Goal: Information Seeking & Learning: Check status

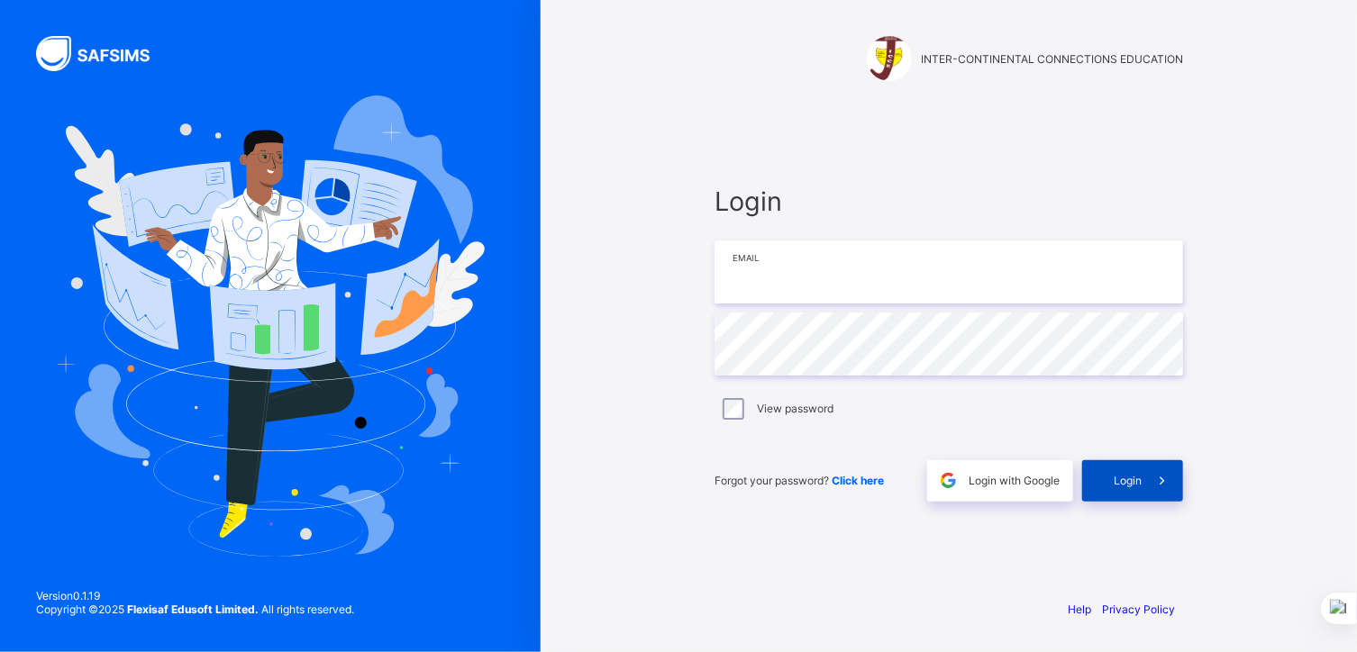
type input "**********"
click at [1137, 475] on span "Login" at bounding box center [1128, 481] width 28 height 14
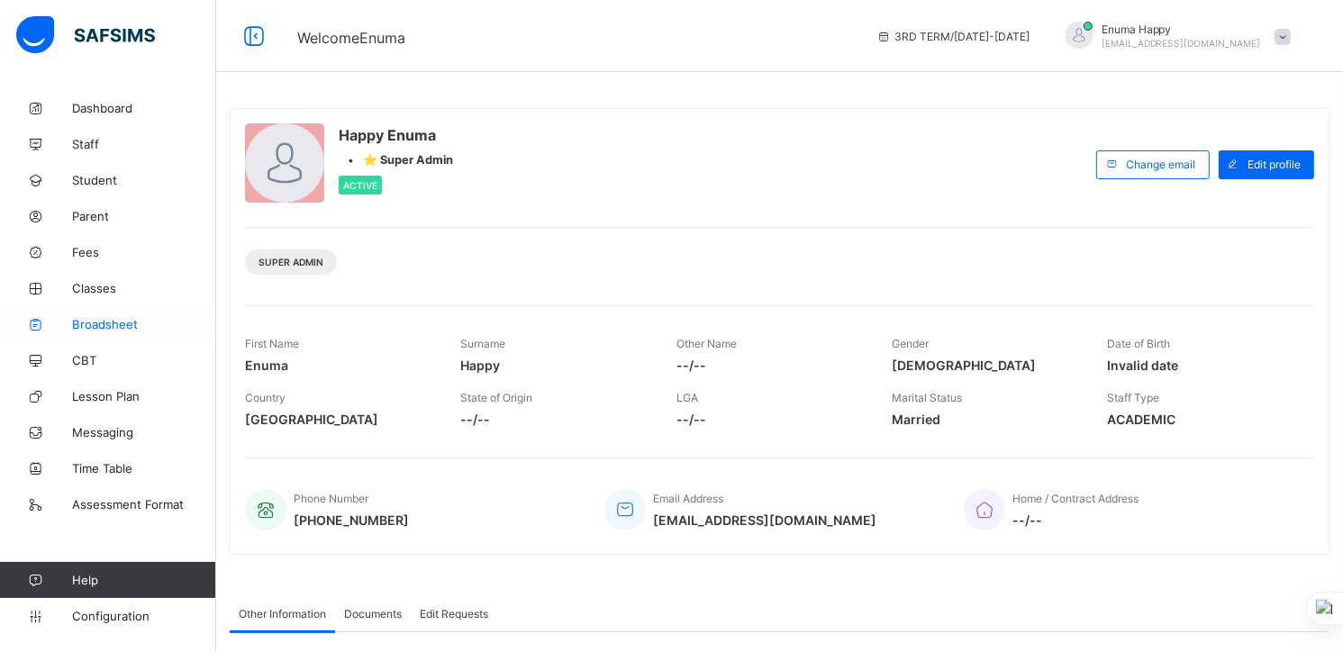
click at [105, 322] on span "Broadsheet" at bounding box center [144, 324] width 144 height 14
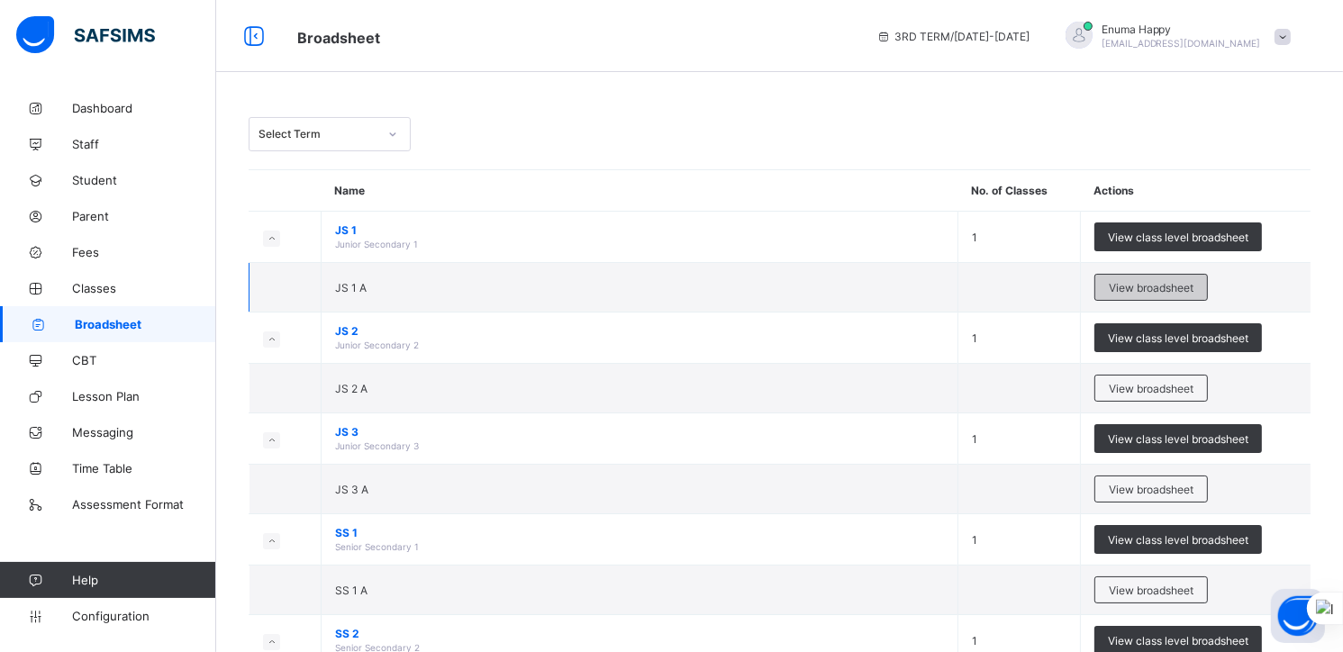
click at [1161, 287] on span "View broadsheet" at bounding box center [1151, 288] width 85 height 14
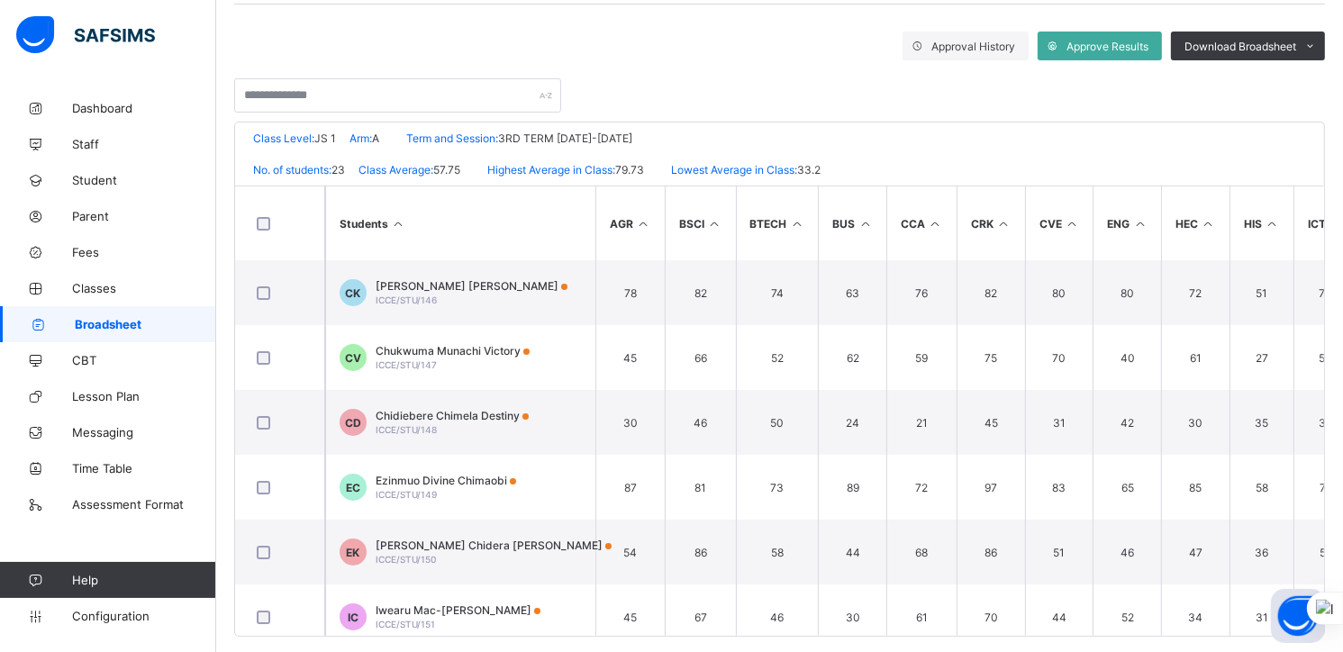
scroll to position [308, 0]
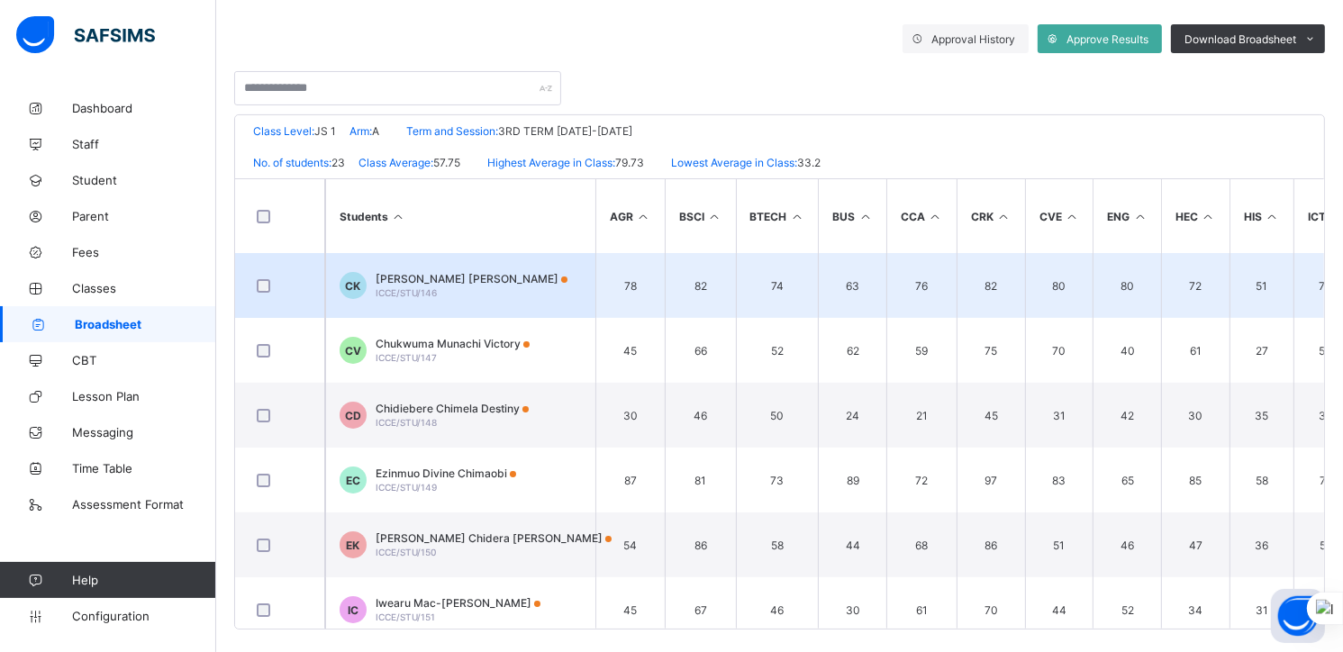
click at [400, 279] on span "Chibuike Prosper Kelechi" at bounding box center [472, 279] width 192 height 14
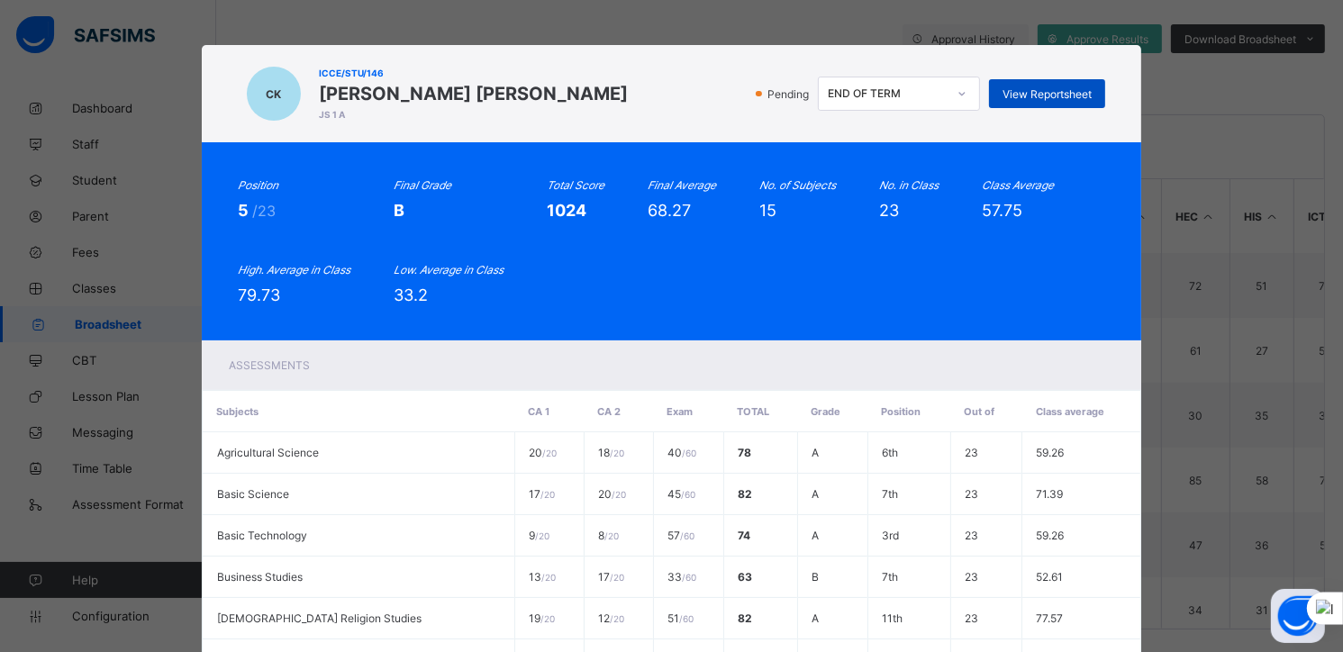
click at [1059, 94] on span "View Reportsheet" at bounding box center [1047, 94] width 89 height 14
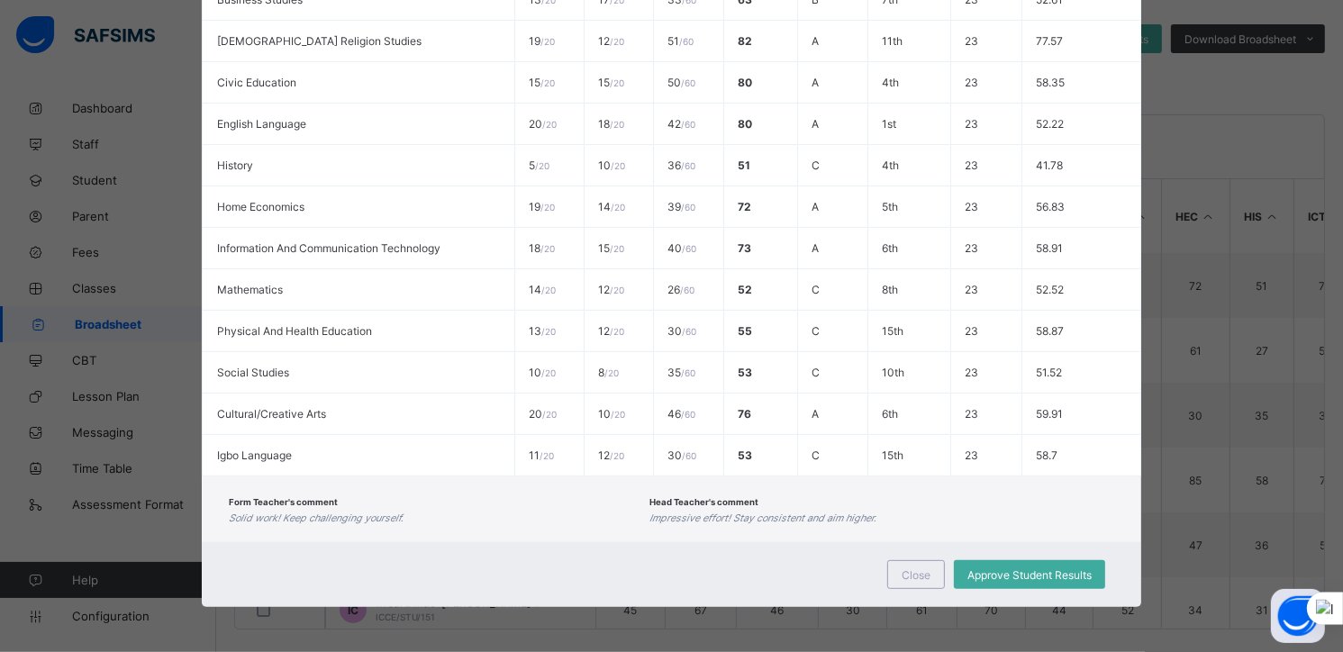
scroll to position [322, 0]
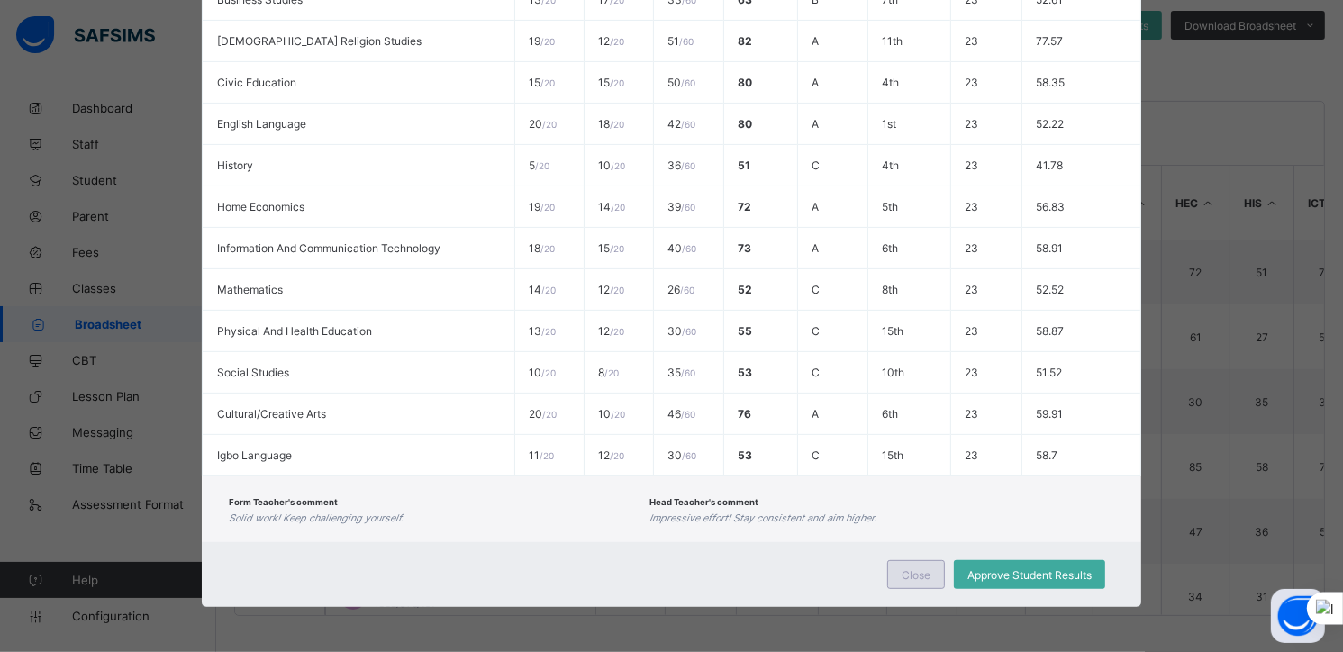
click at [925, 573] on span "Close" at bounding box center [916, 576] width 29 height 14
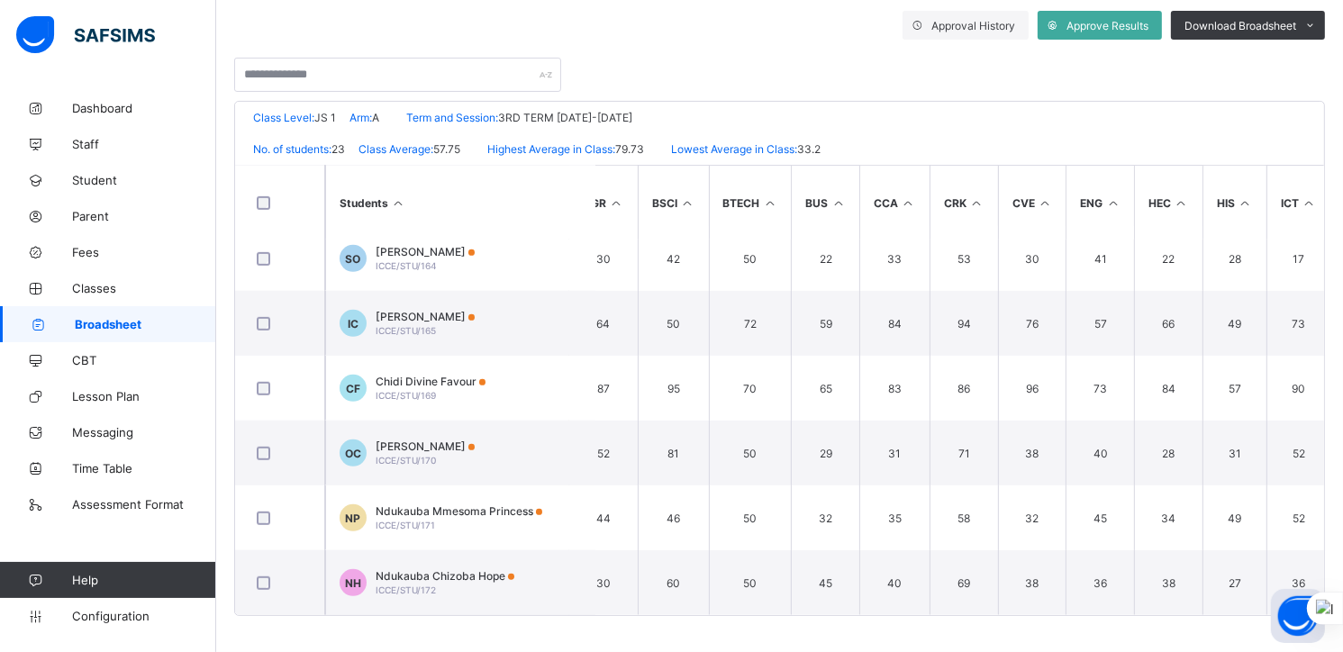
scroll to position [1123, 32]
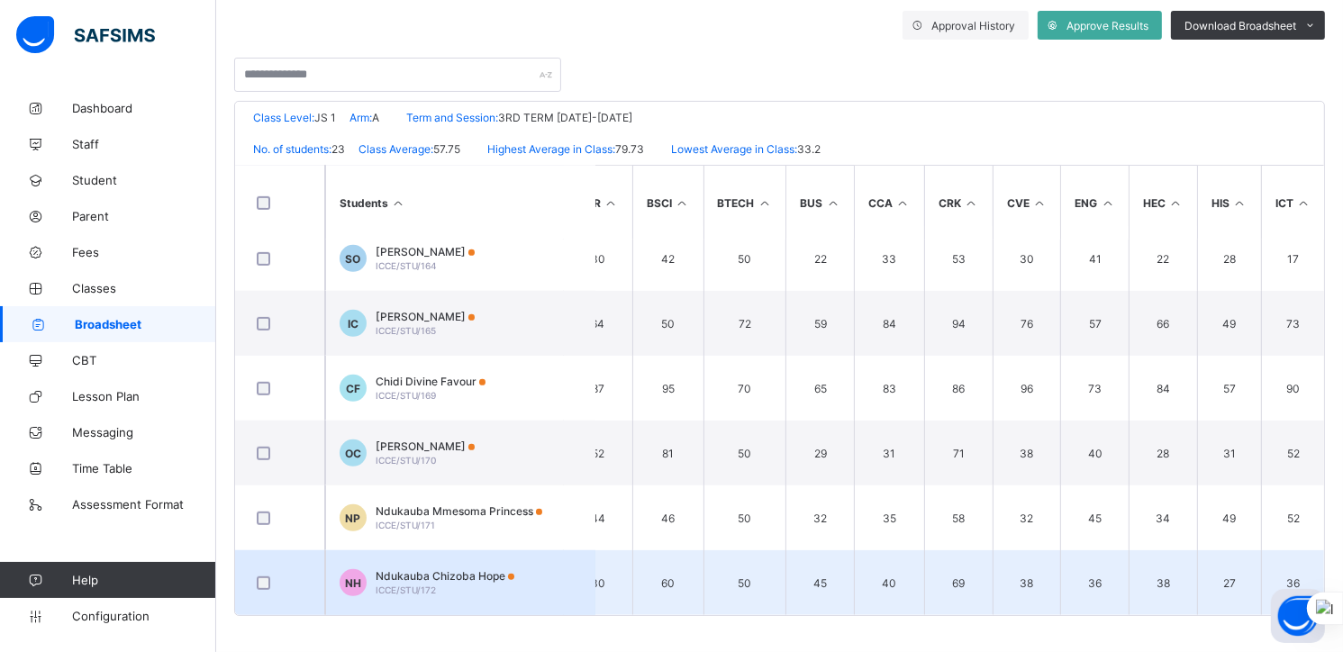
click at [423, 573] on span "Ndukauba Chizoba Hope" at bounding box center [445, 576] width 139 height 14
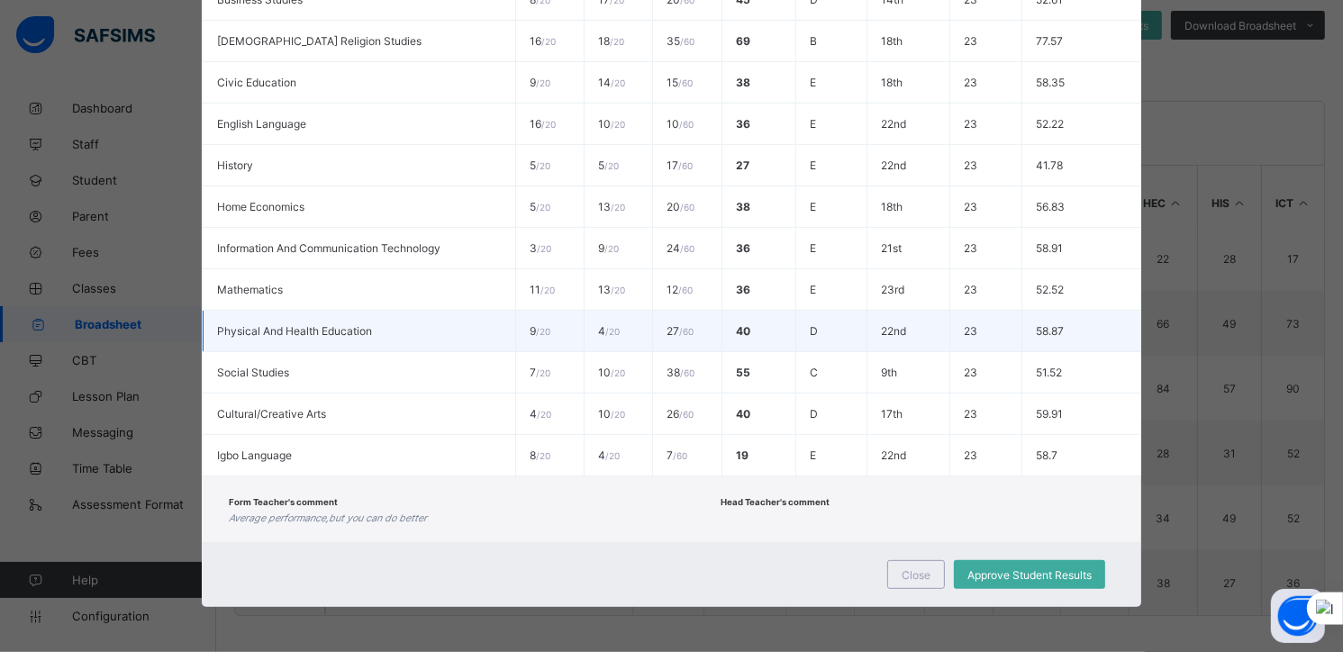
scroll to position [0, 0]
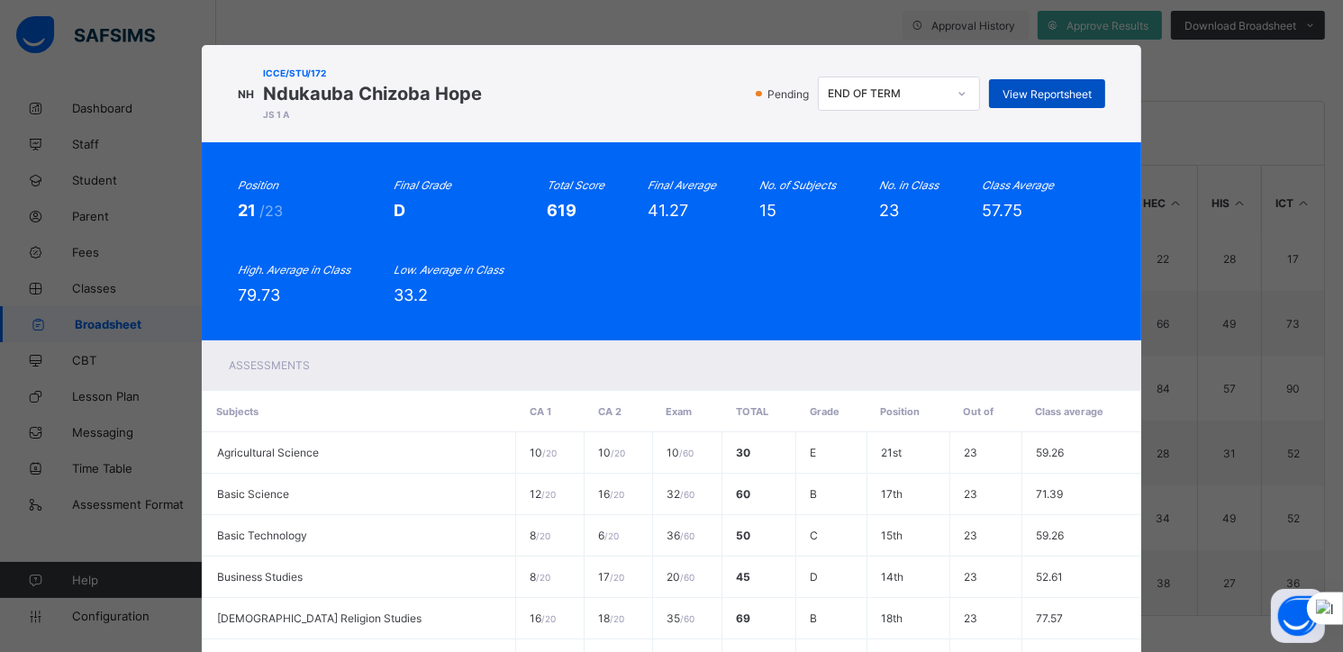
click at [1034, 87] on span "View Reportsheet" at bounding box center [1047, 94] width 89 height 14
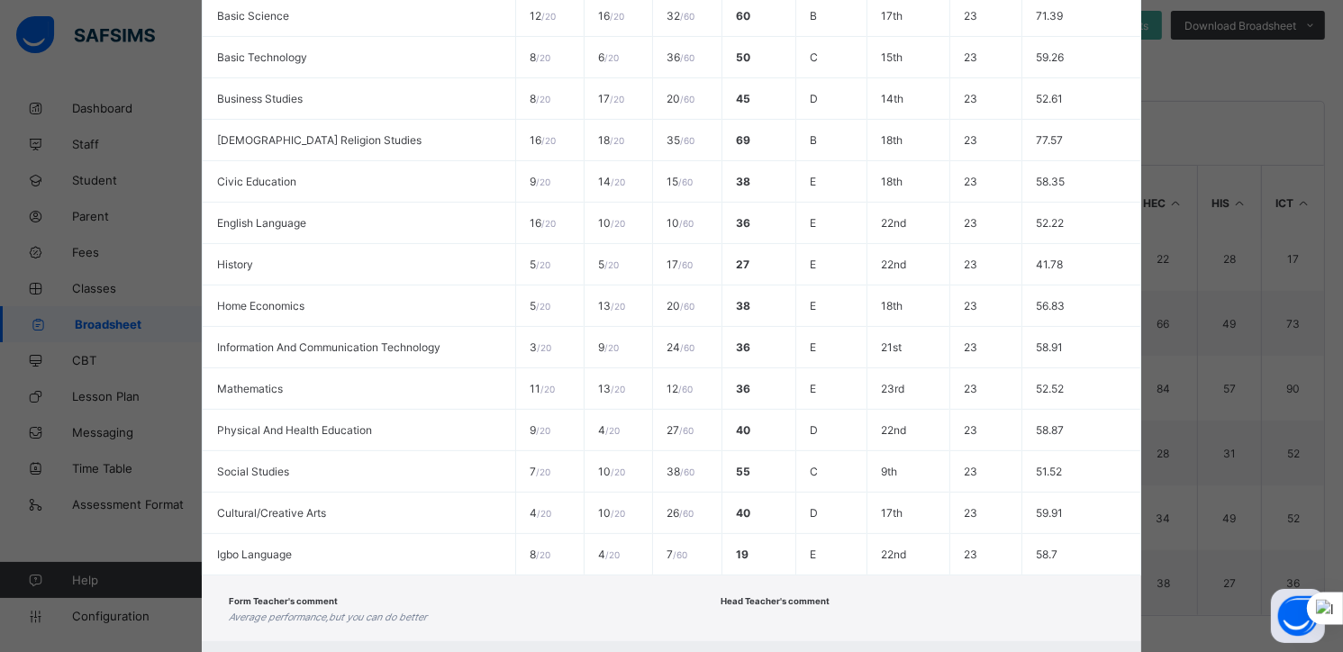
scroll to position [578, 0]
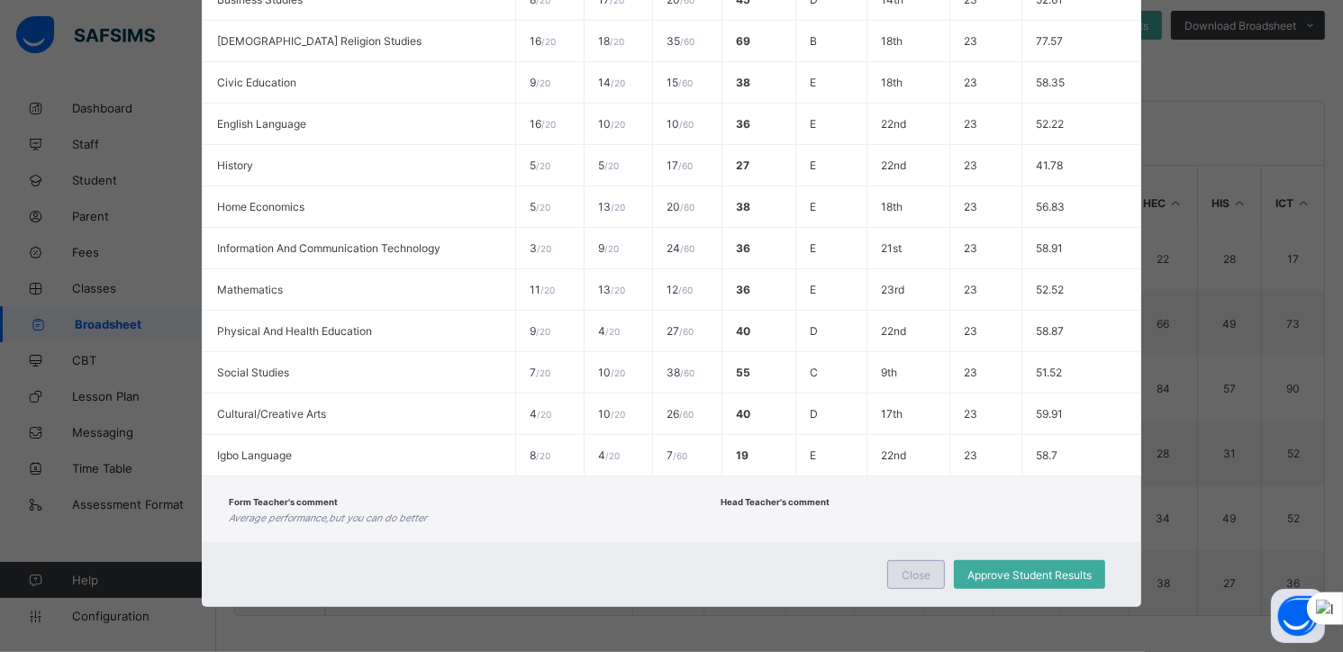
click at [910, 572] on span "Close" at bounding box center [916, 576] width 29 height 14
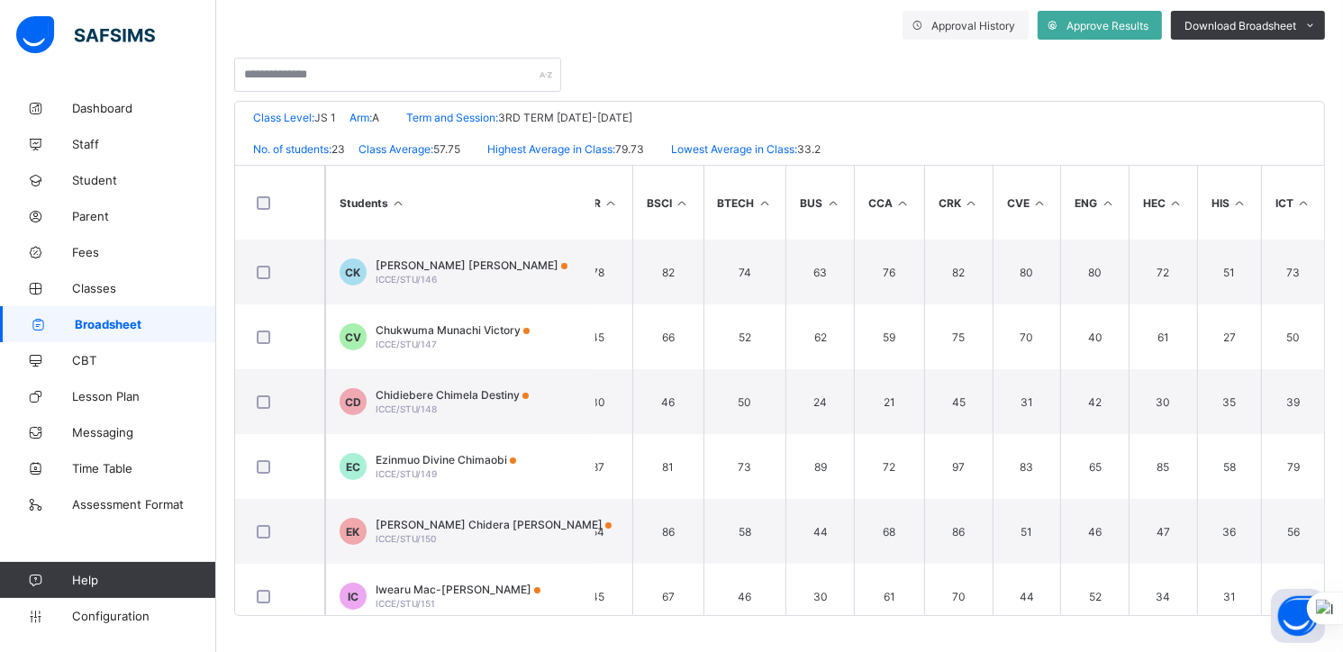
scroll to position [0, 0]
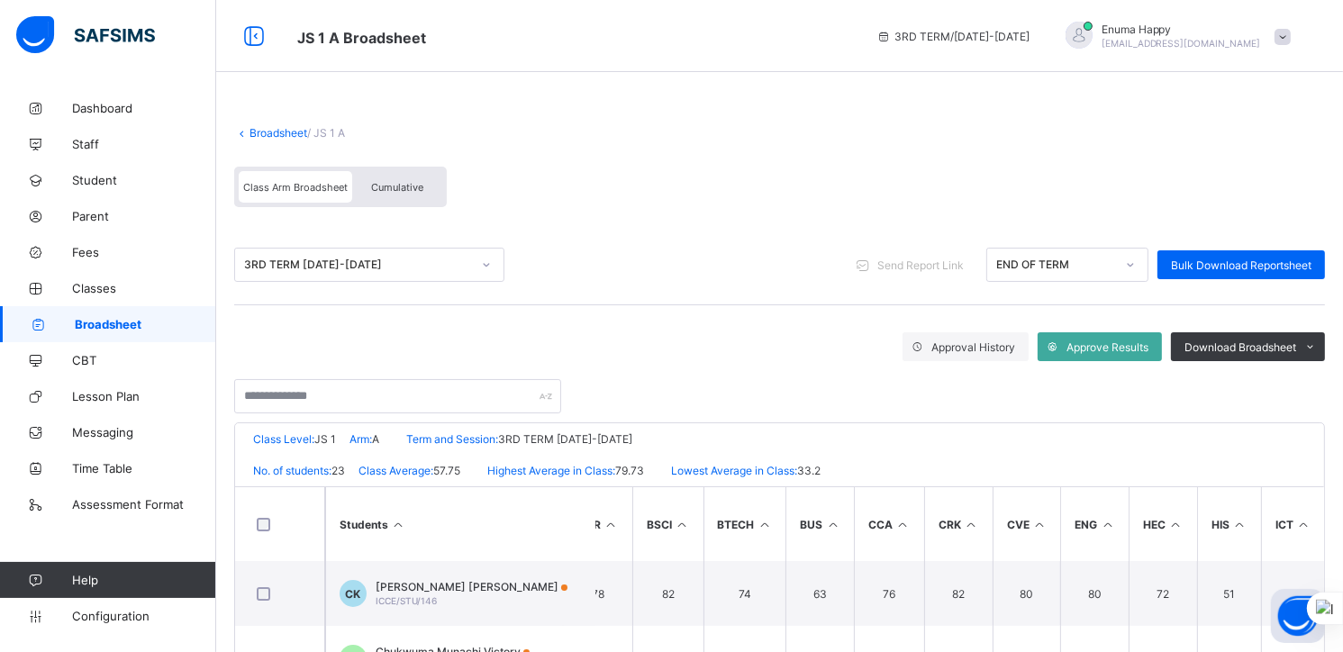
click at [272, 128] on link "Broadsheet" at bounding box center [279, 133] width 58 height 14
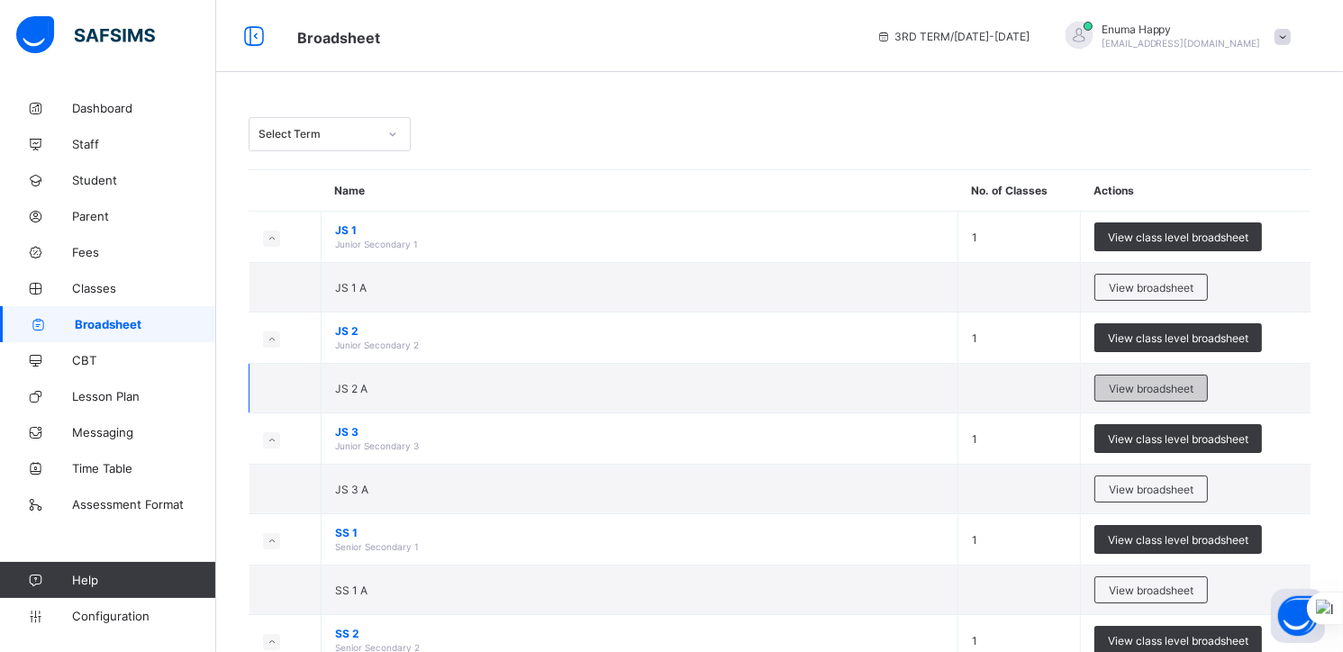
click at [1161, 388] on span "View broadsheet" at bounding box center [1151, 389] width 85 height 14
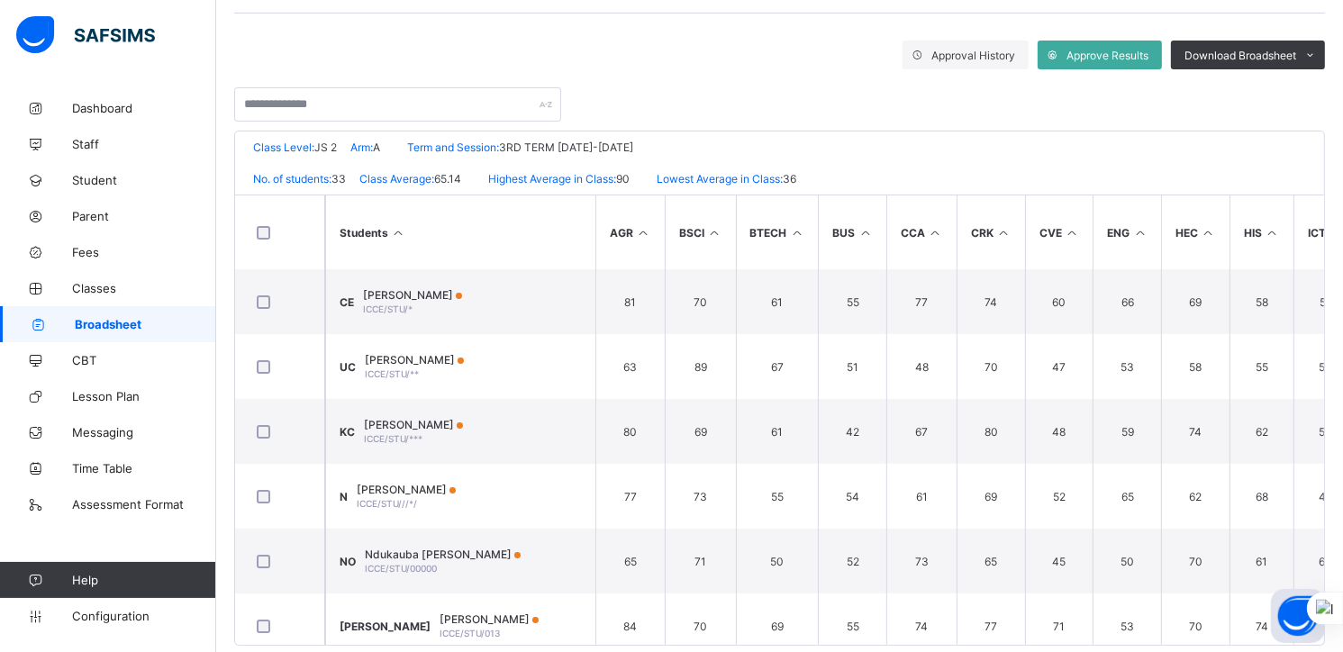
scroll to position [295, 0]
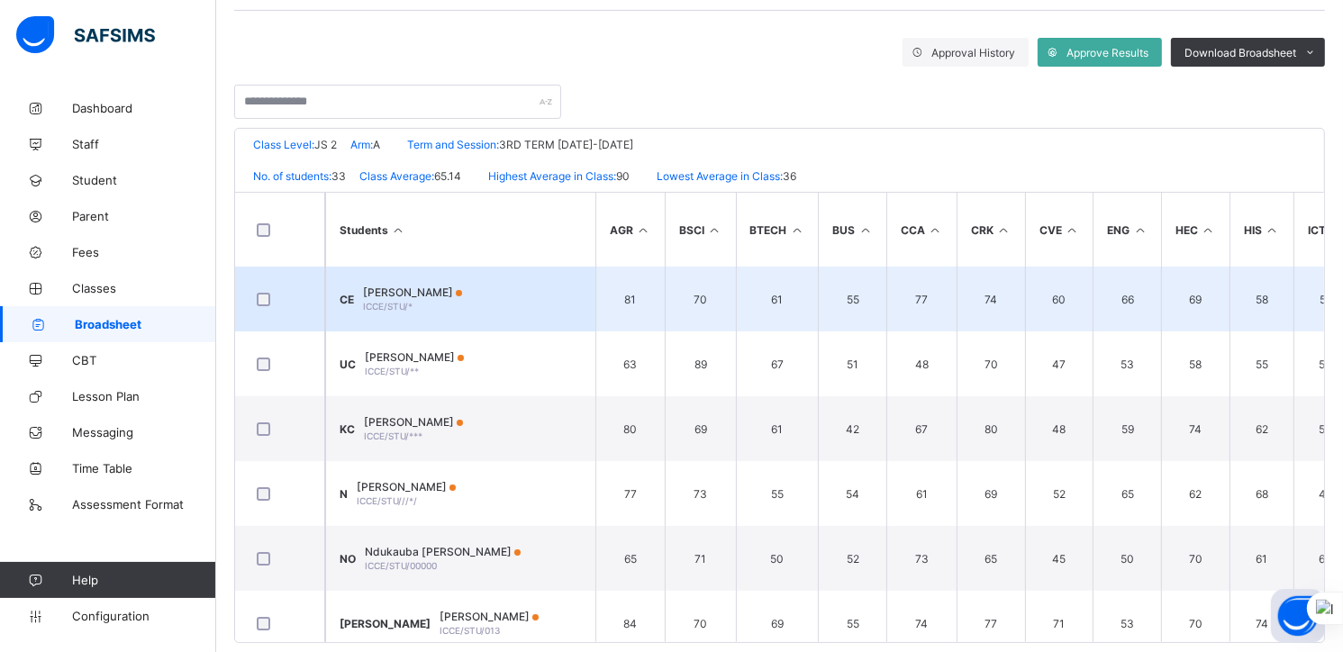
click at [415, 287] on span "Chinedu Chimaobi Ebinum" at bounding box center [412, 293] width 99 height 14
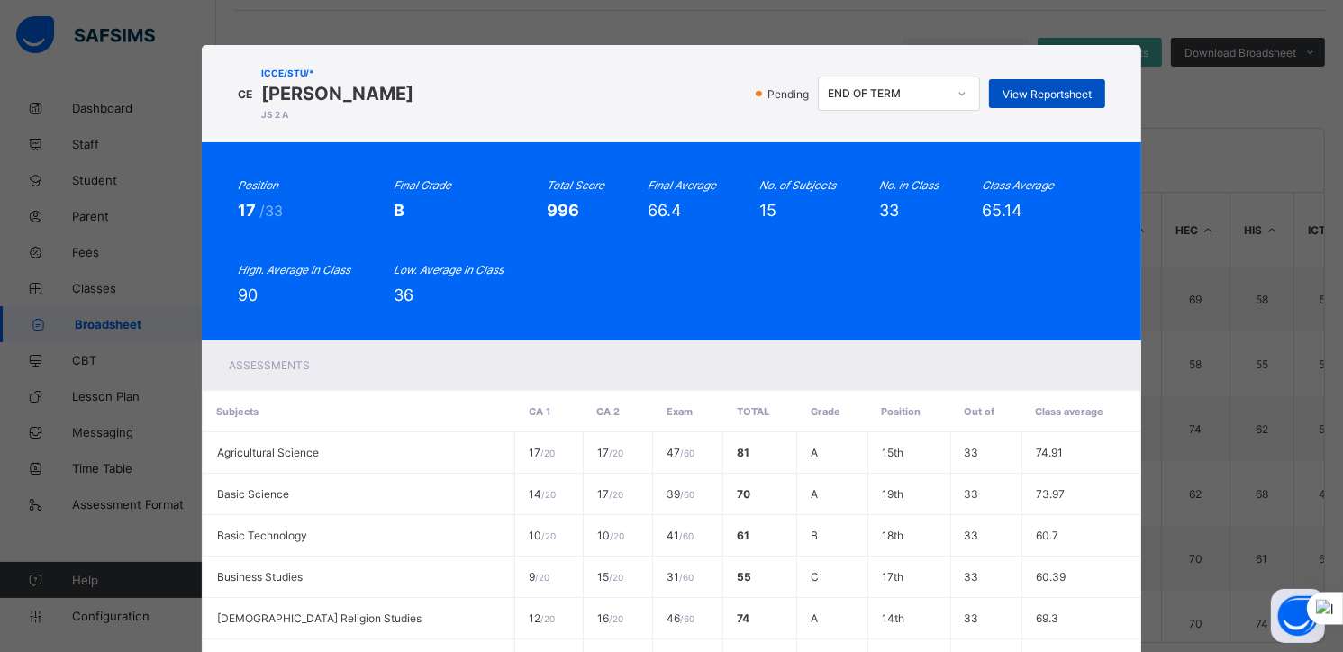
click at [1034, 84] on div "View Reportsheet" at bounding box center [1047, 93] width 116 height 29
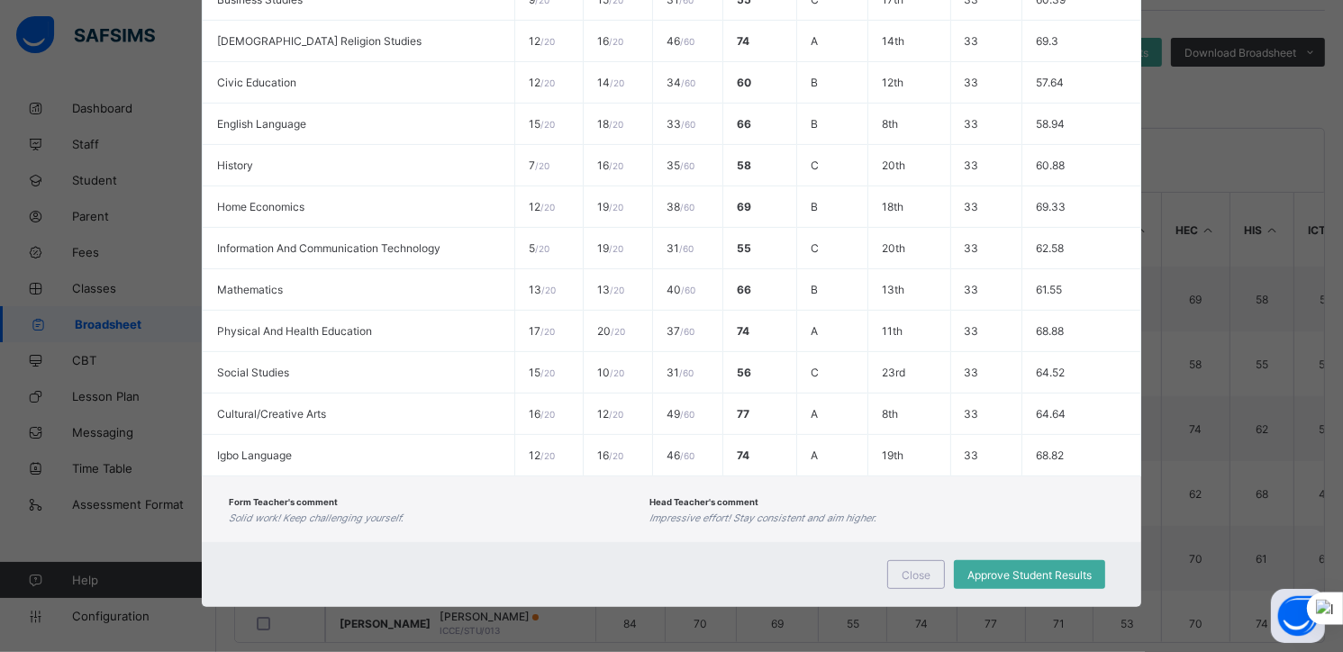
scroll to position [322, 0]
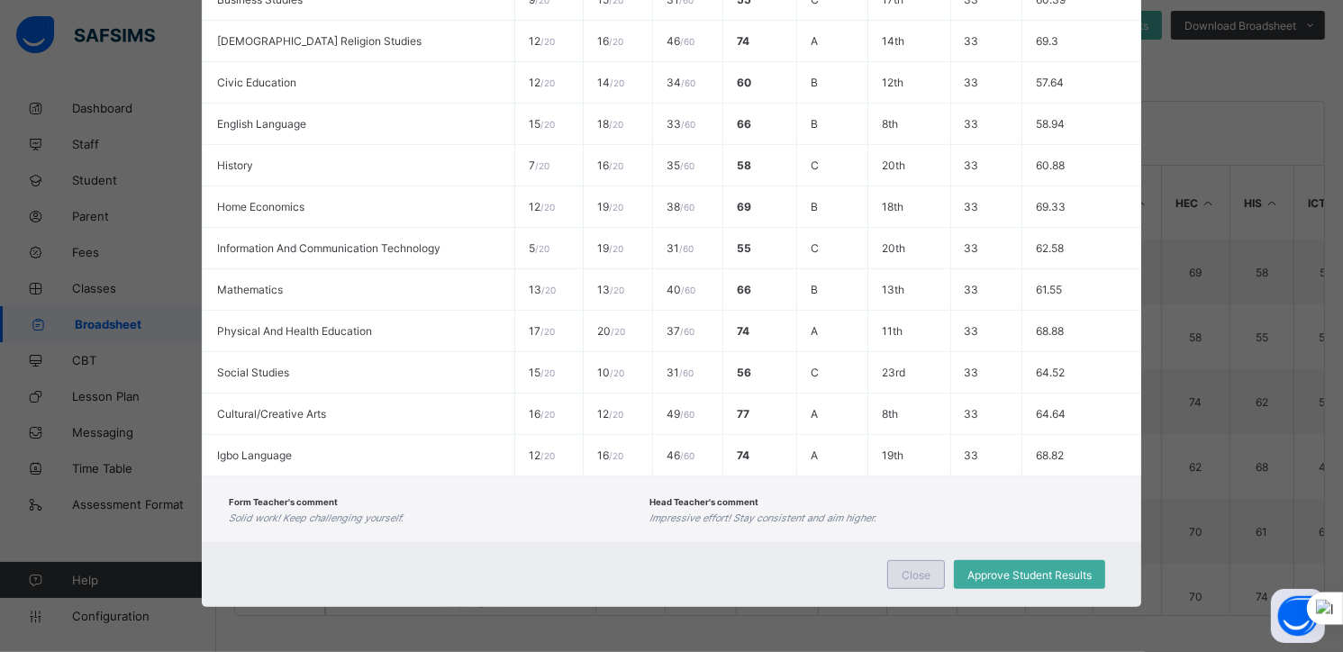
click at [913, 572] on span "Close" at bounding box center [916, 576] width 29 height 14
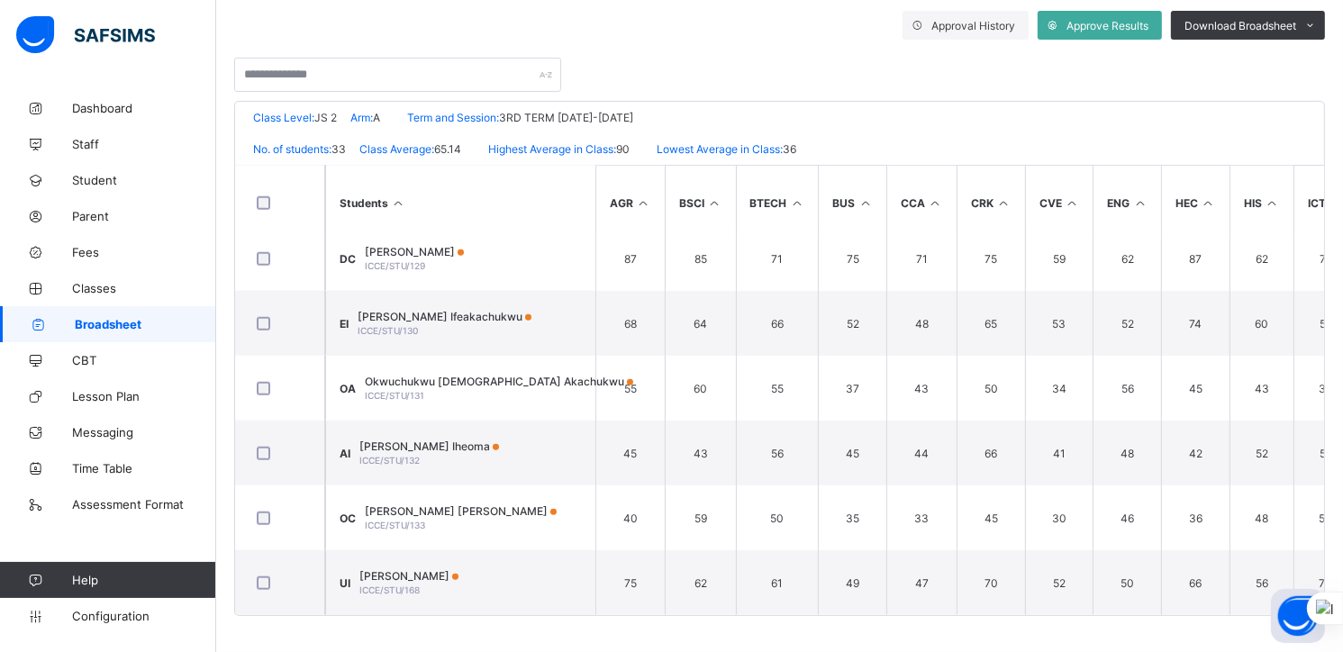
scroll to position [1771, 16]
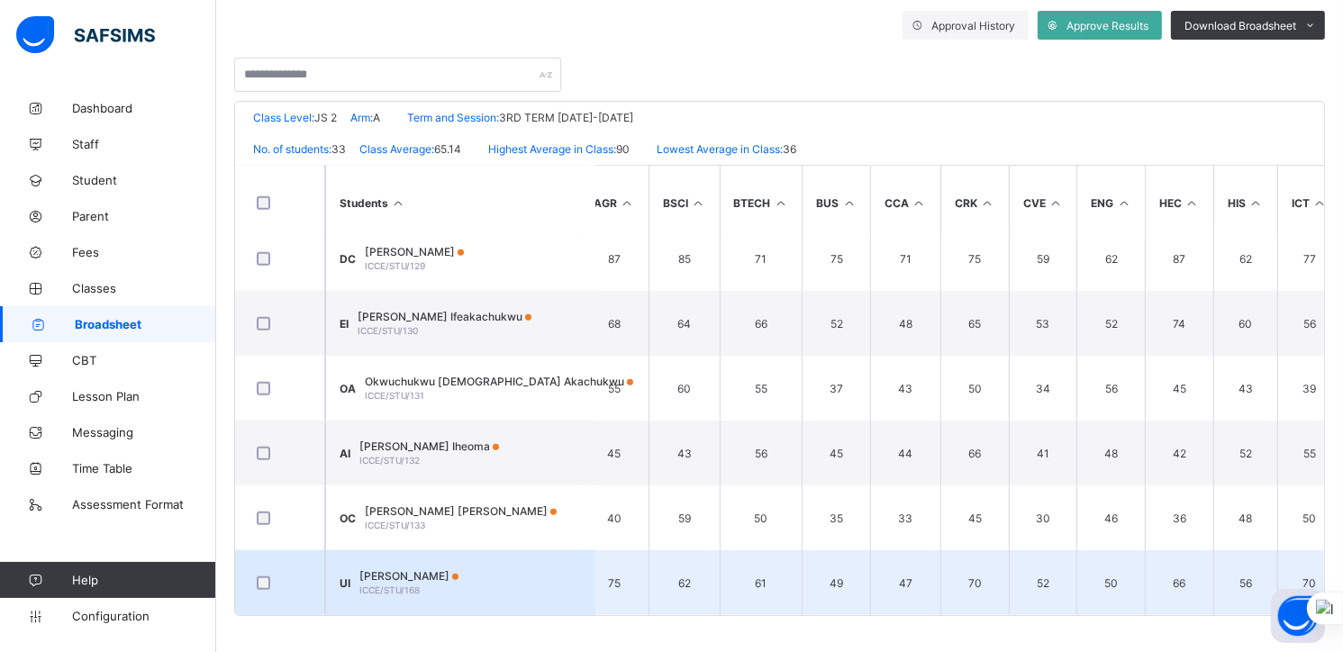
click at [420, 585] on span "ICCE/STU/168" at bounding box center [390, 590] width 60 height 11
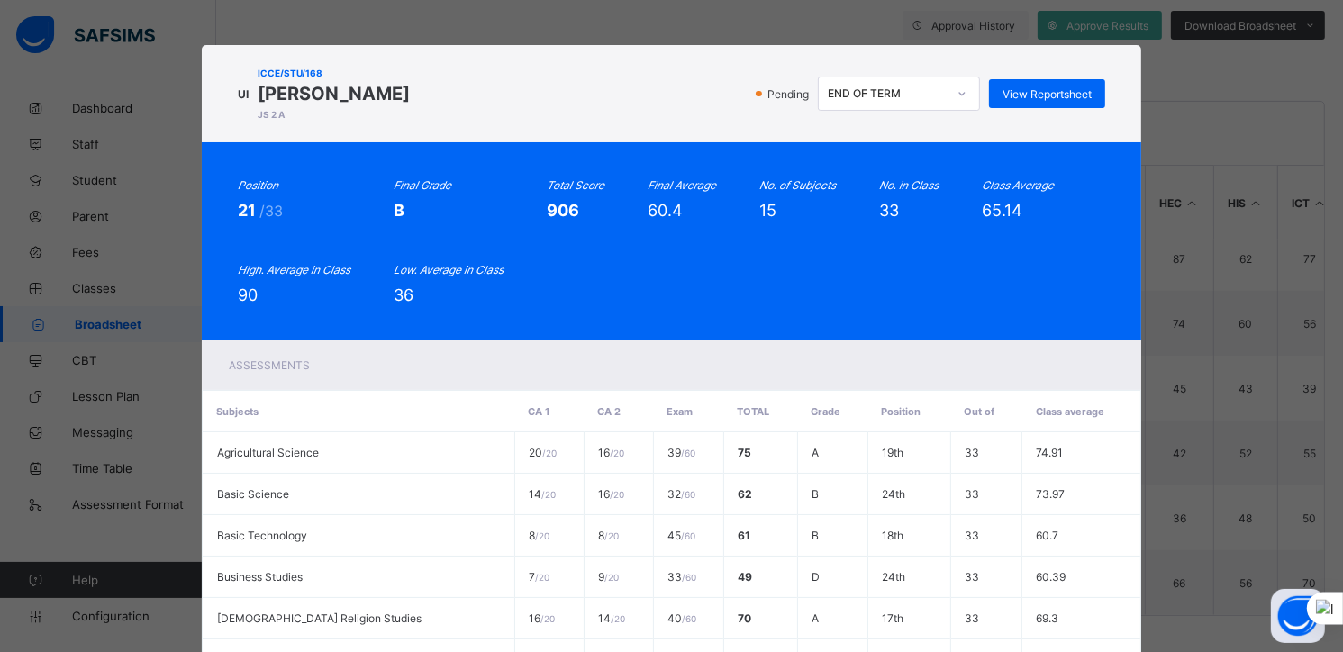
scroll to position [0, 0]
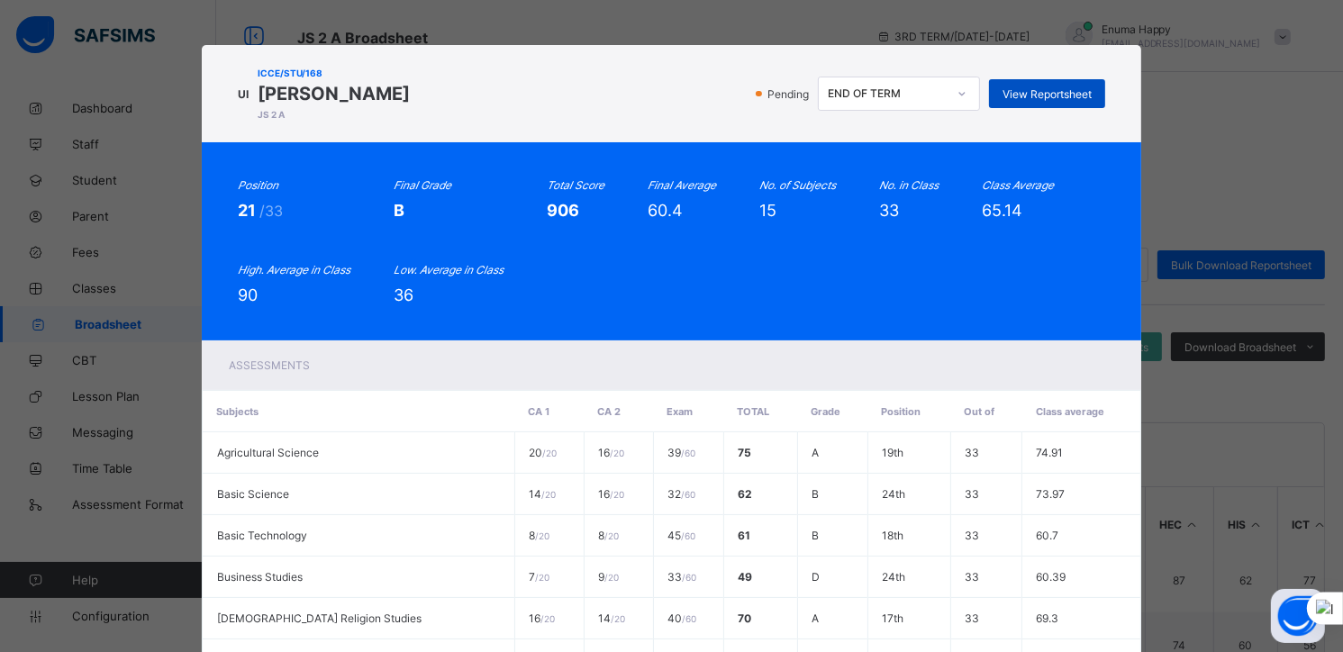
click at [1036, 95] on span "View Reportsheet" at bounding box center [1047, 94] width 89 height 14
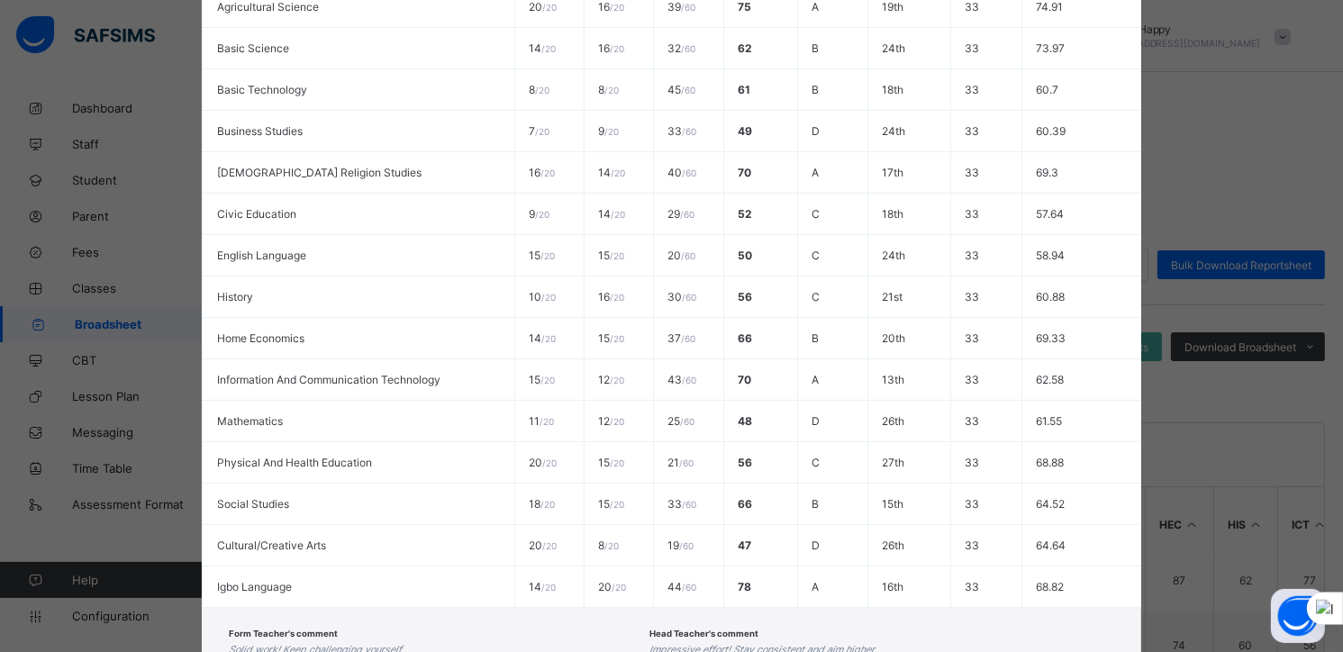
scroll to position [578, 0]
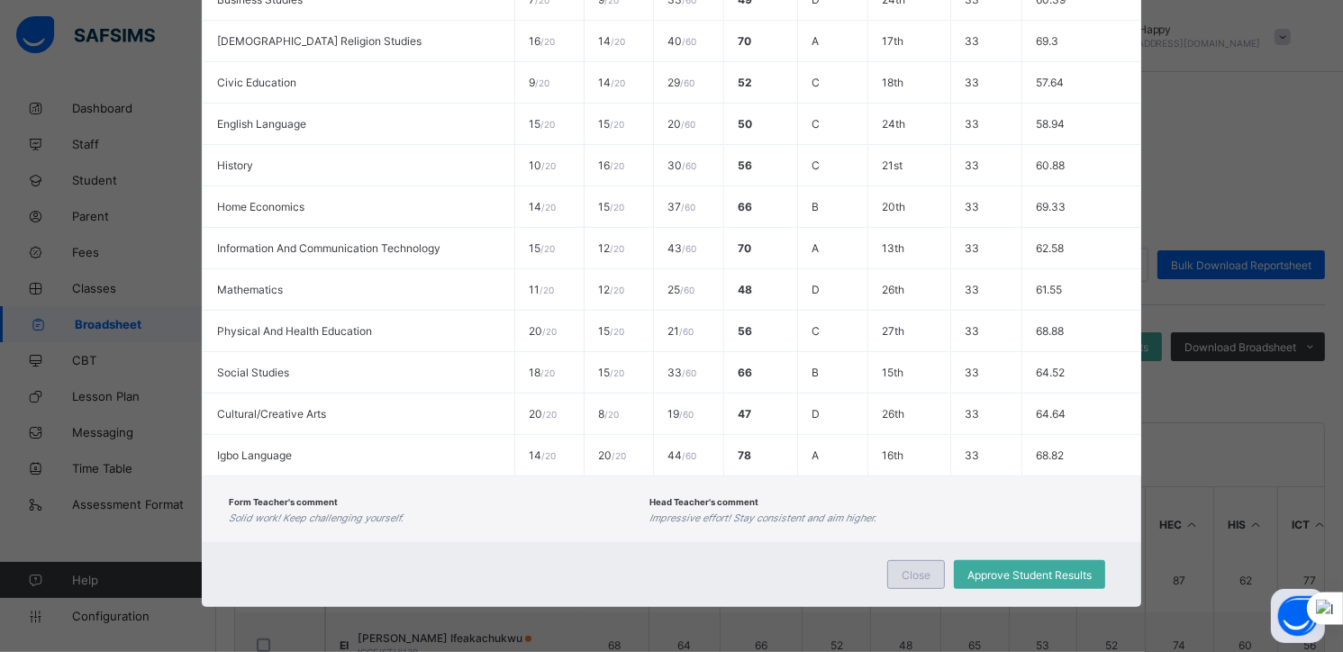
click at [912, 577] on span "Close" at bounding box center [916, 576] width 29 height 14
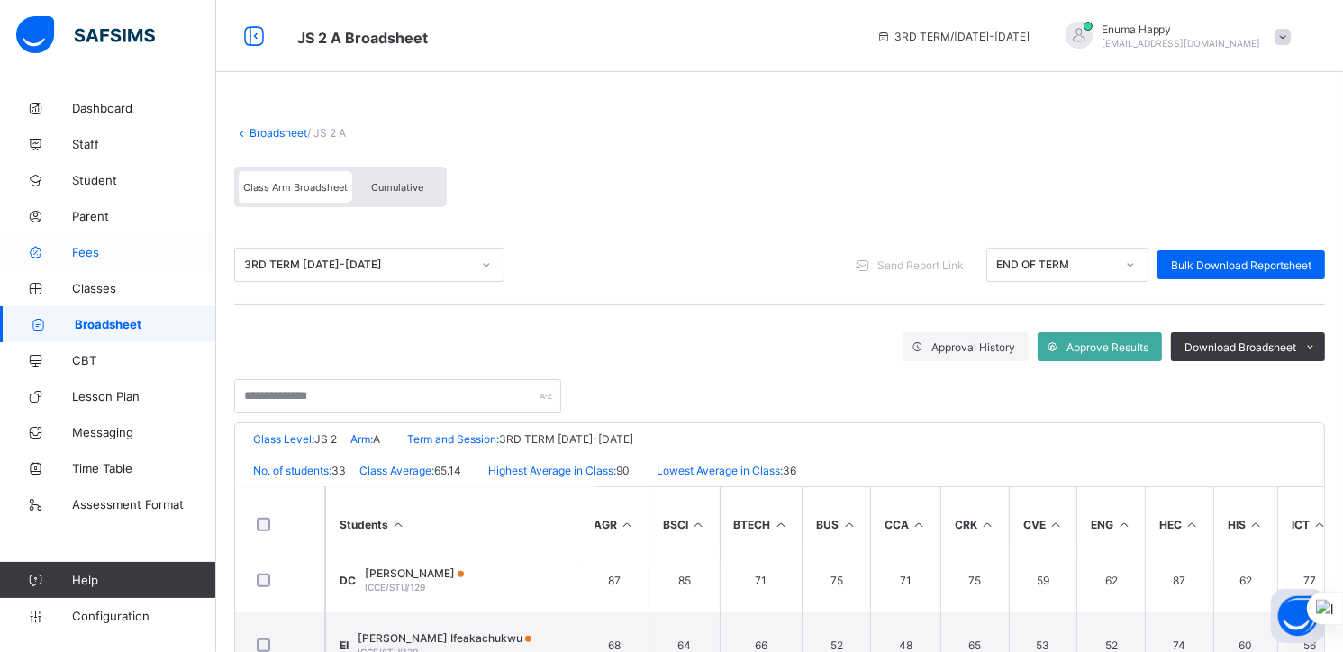
click at [90, 252] on span "Fees" at bounding box center [144, 252] width 144 height 14
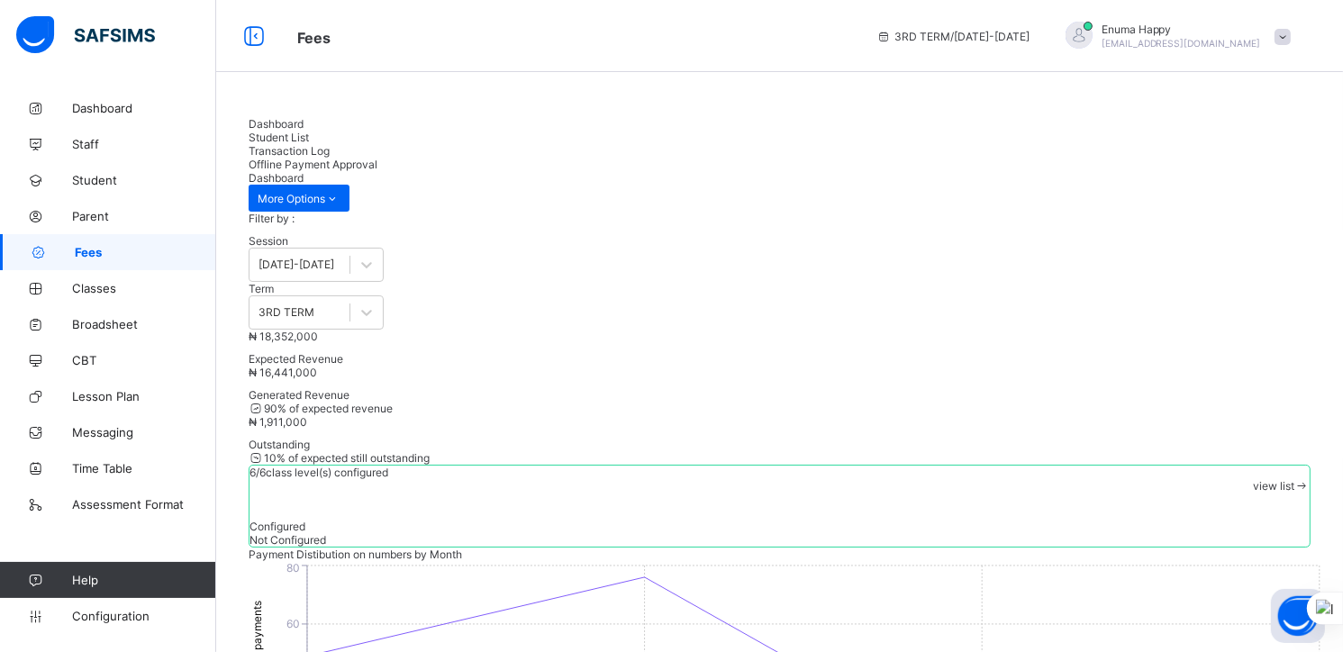
click at [309, 133] on span "Student List" at bounding box center [279, 138] width 60 height 14
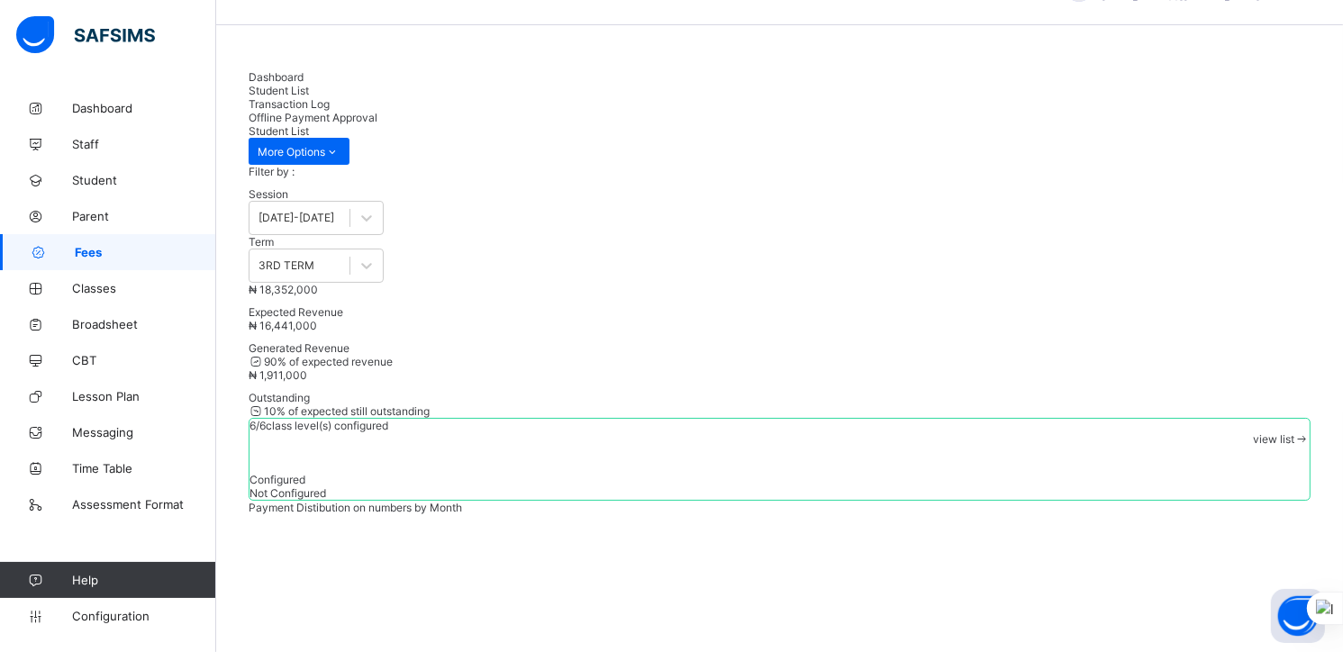
scroll to position [83, 0]
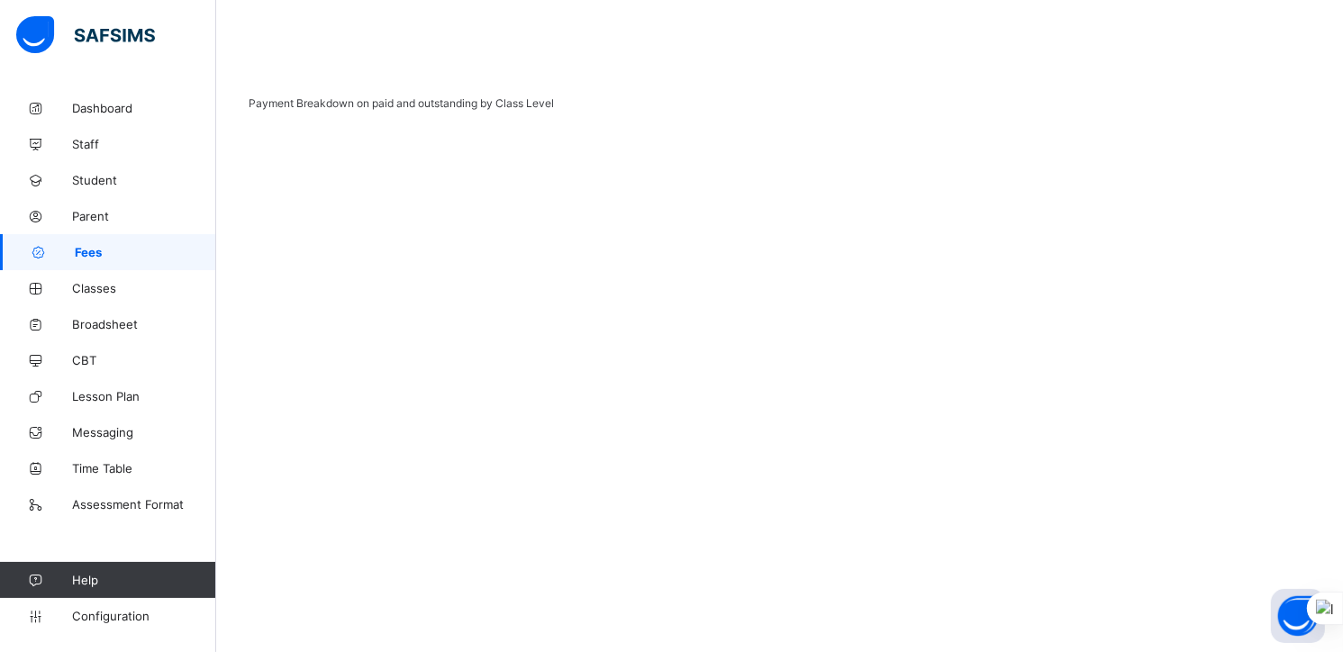
scroll to position [781, 0]
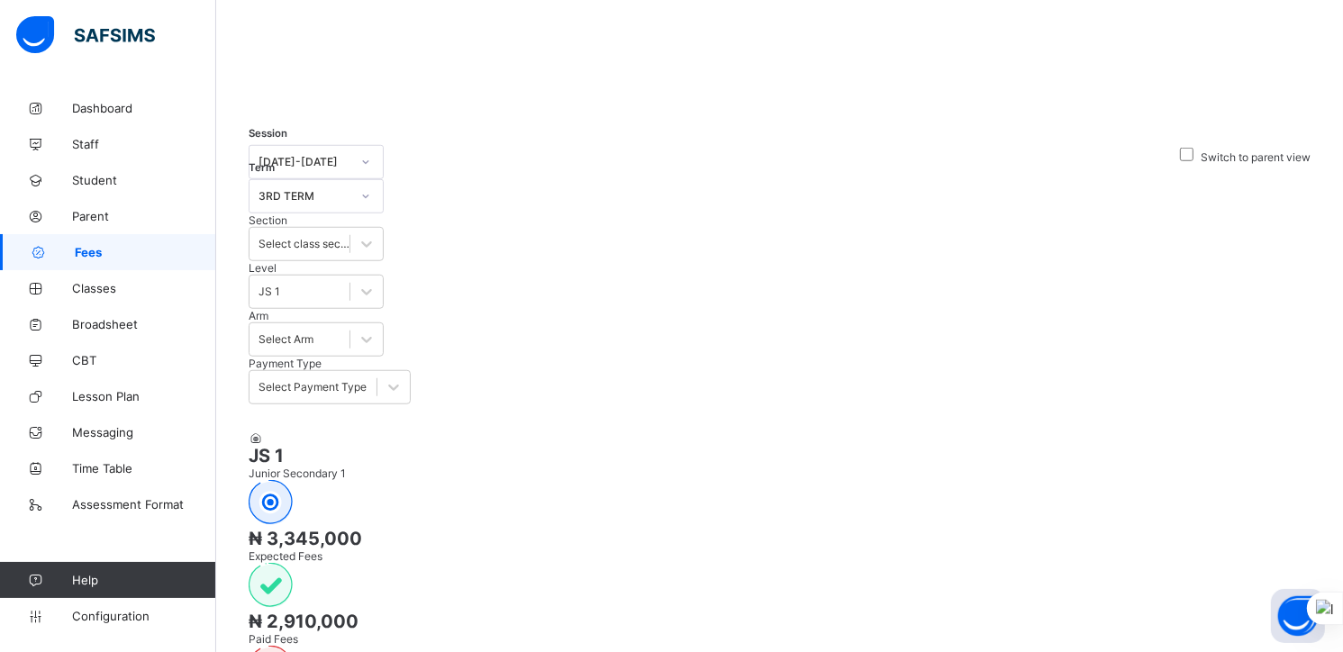
scroll to position [1433, 0]
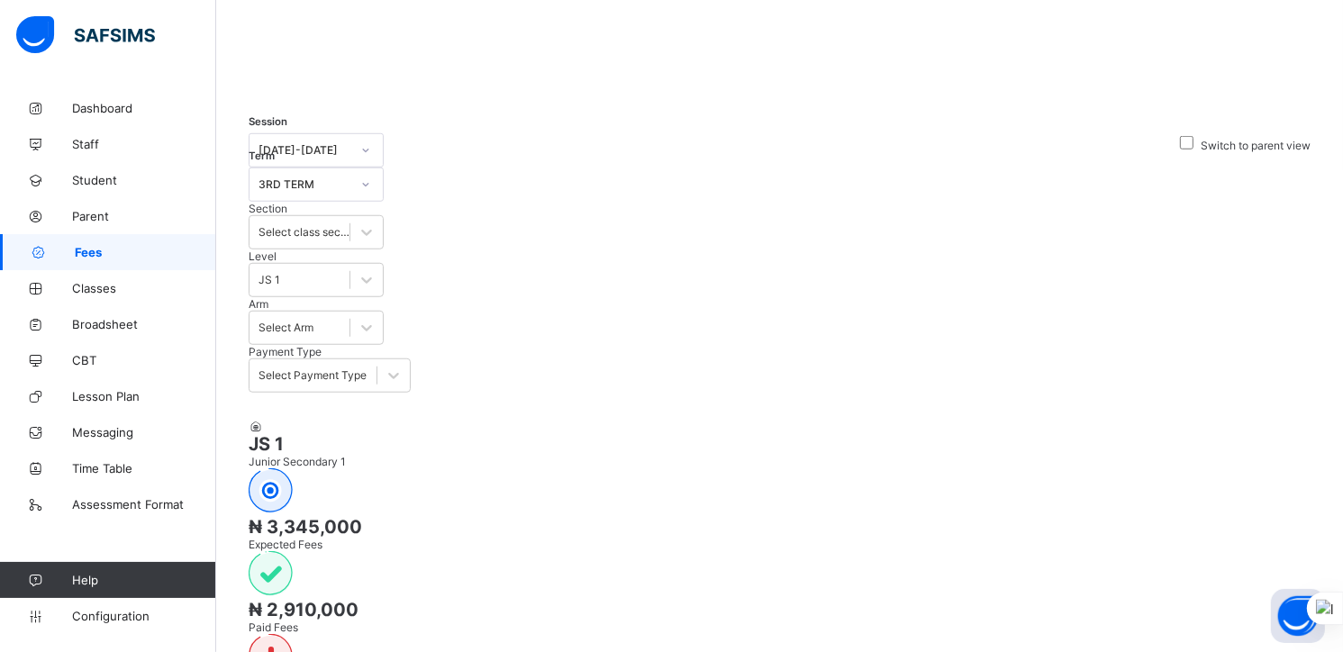
drag, startPoint x: 246, startPoint y: 318, endPoint x: 1217, endPoint y: 605, distance: 1012.7
copy table "Student Level Class Amount Discount Expected Paid Outstanding Actions Iwearu Ma…"
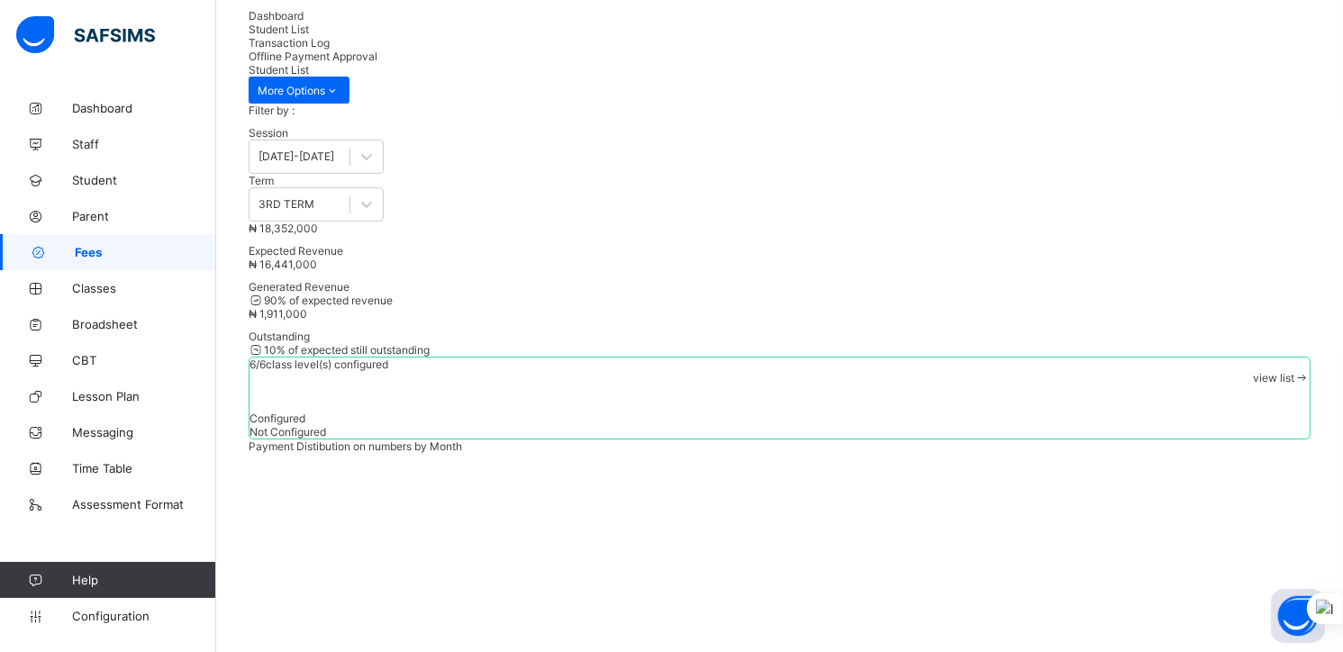
scroll to position [0, 0]
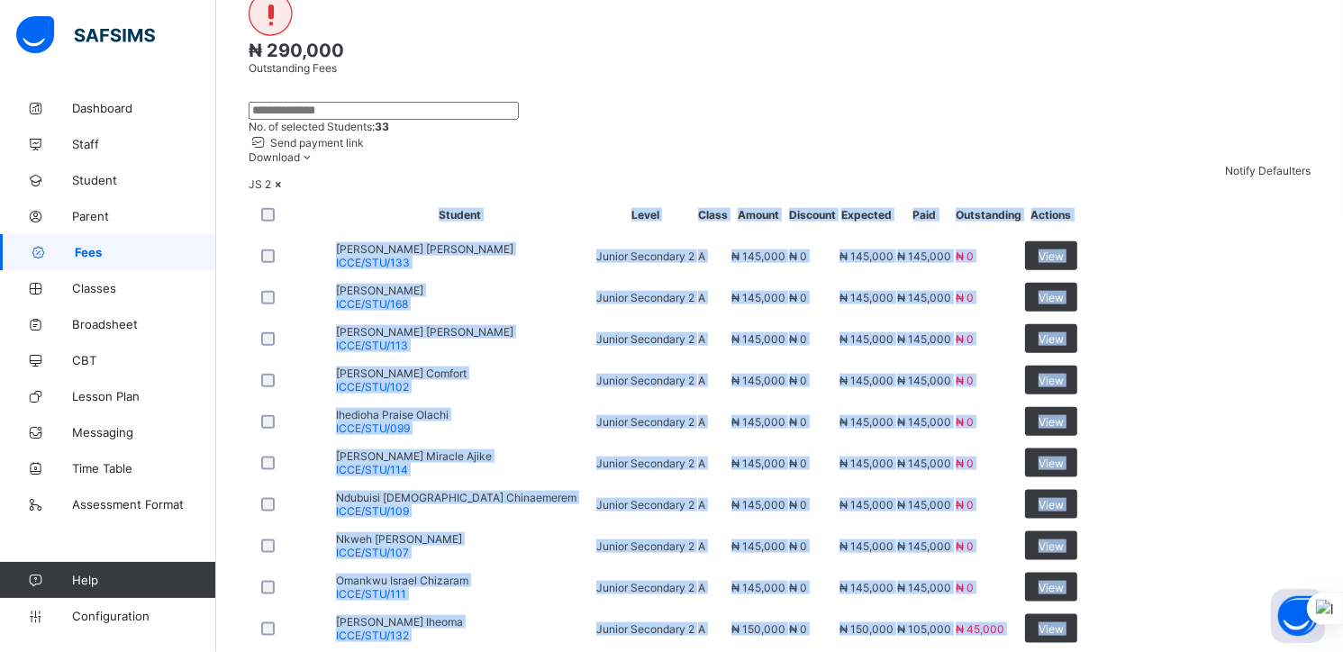
scroll to position [2119, 0]
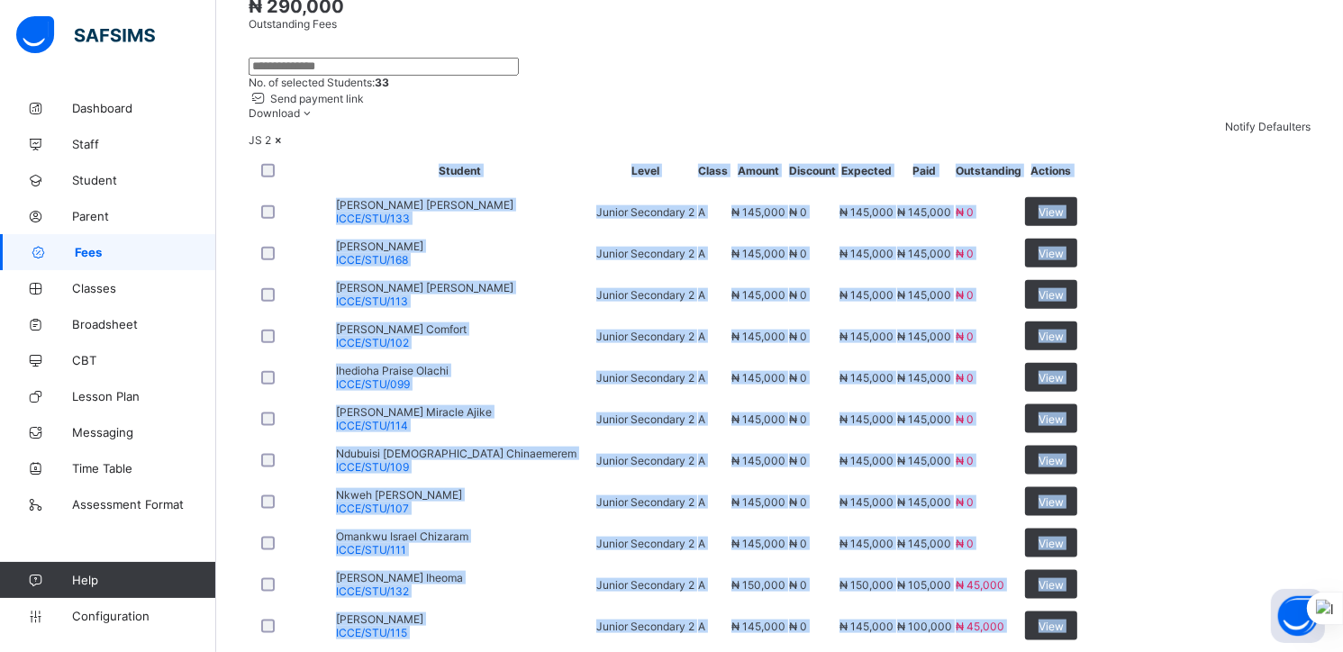
drag, startPoint x: 253, startPoint y: 273, endPoint x: 1164, endPoint y: 540, distance: 949.2
copy div "Student Level Class Amount Discount Expected Paid Outstanding Actions Ogbonna C…"
click at [112, 330] on span "Broadsheet" at bounding box center [144, 324] width 144 height 14
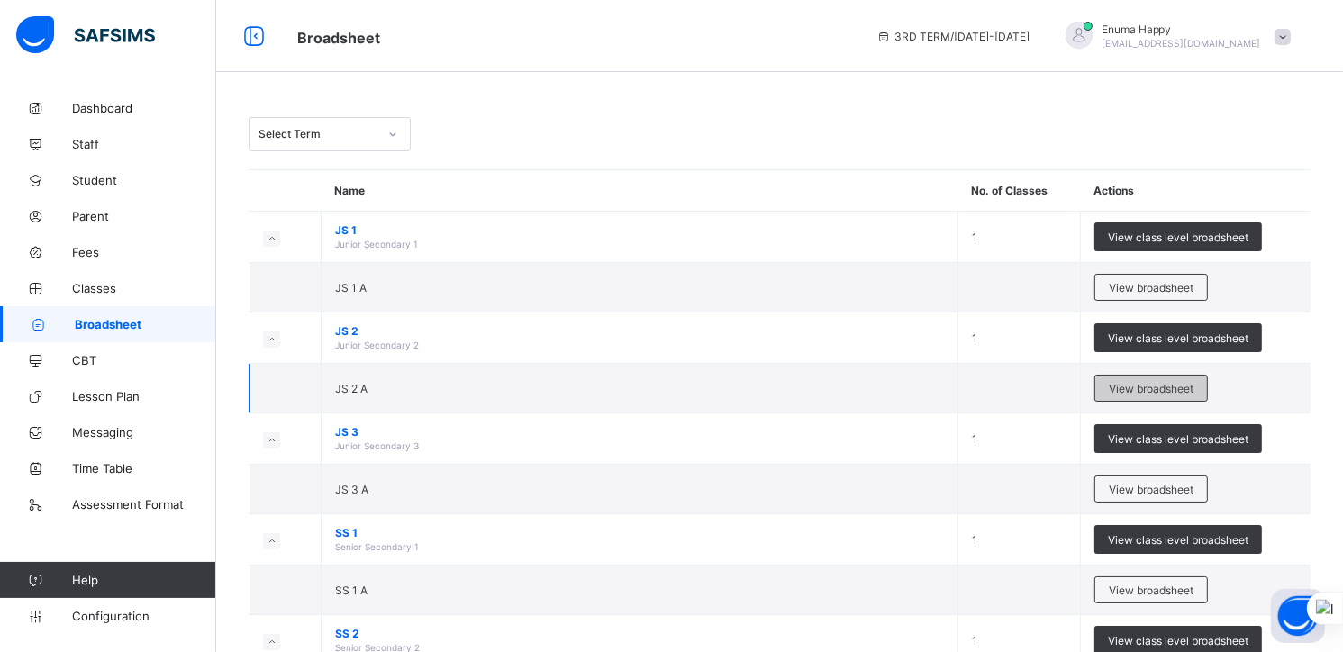
click at [1129, 388] on span "View broadsheet" at bounding box center [1151, 389] width 85 height 14
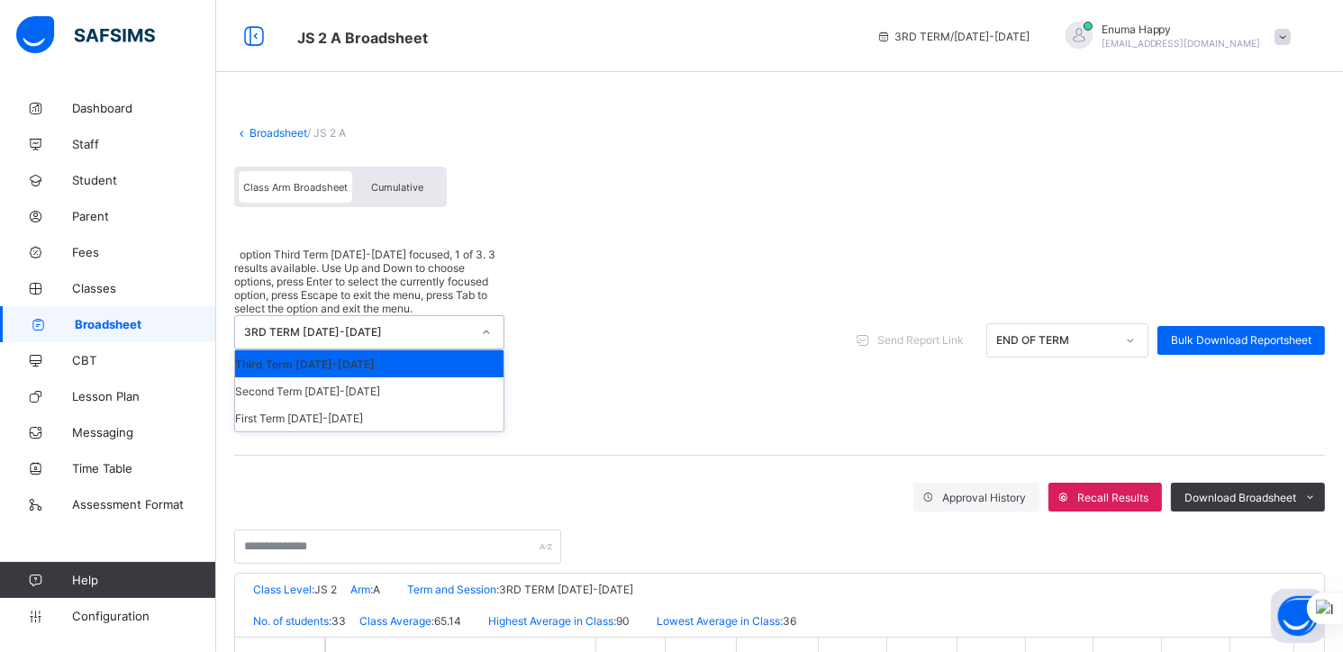
click at [502, 316] on div at bounding box center [486, 332] width 34 height 32
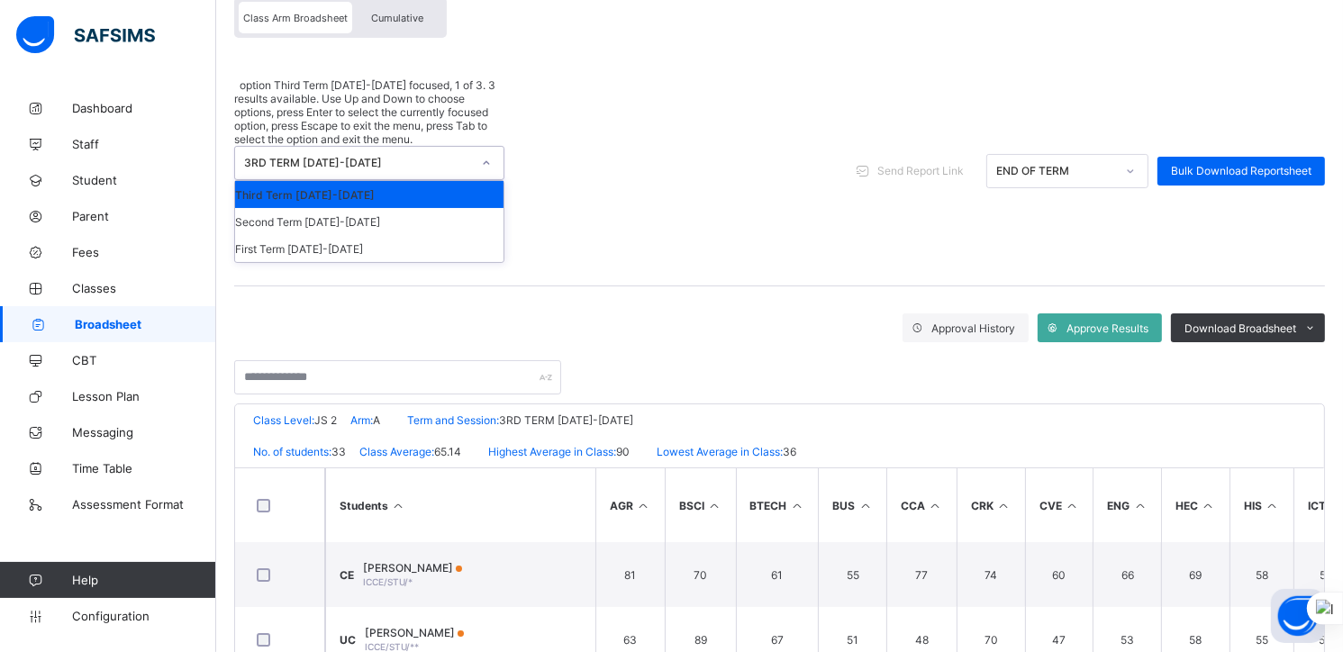
scroll to position [173, 0]
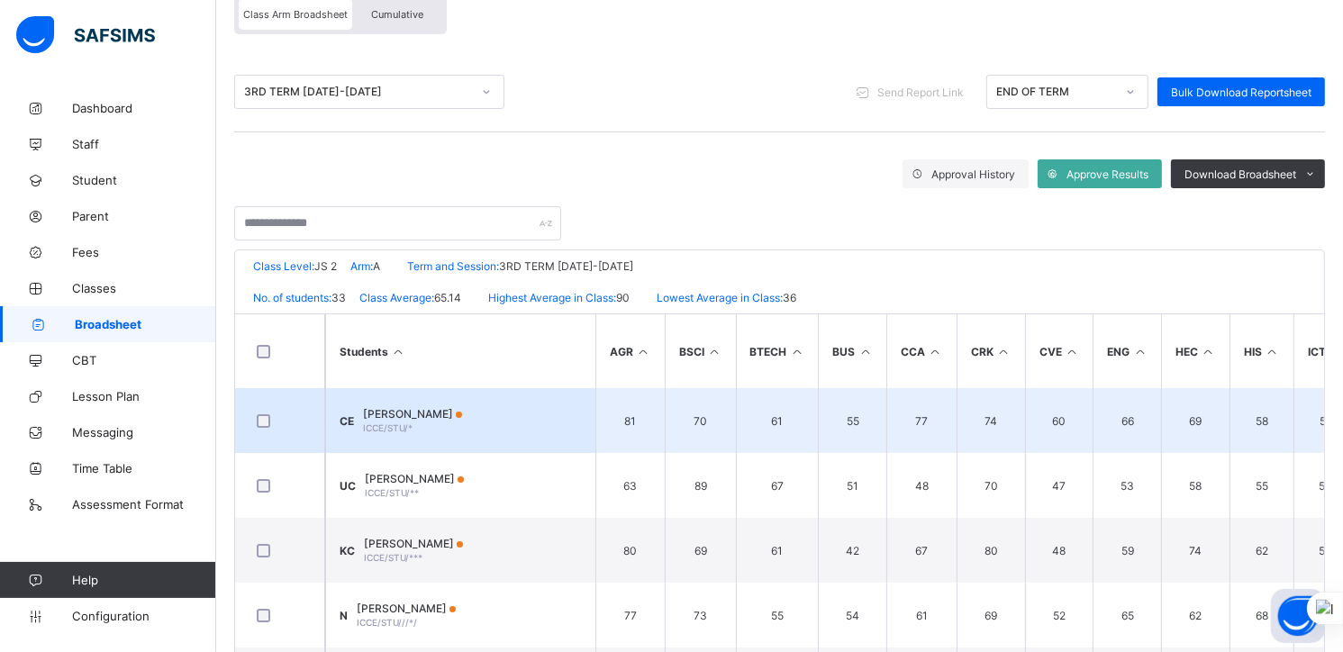
click at [426, 417] on span "Chinedu Chimaobi Ebinum" at bounding box center [412, 414] width 99 height 14
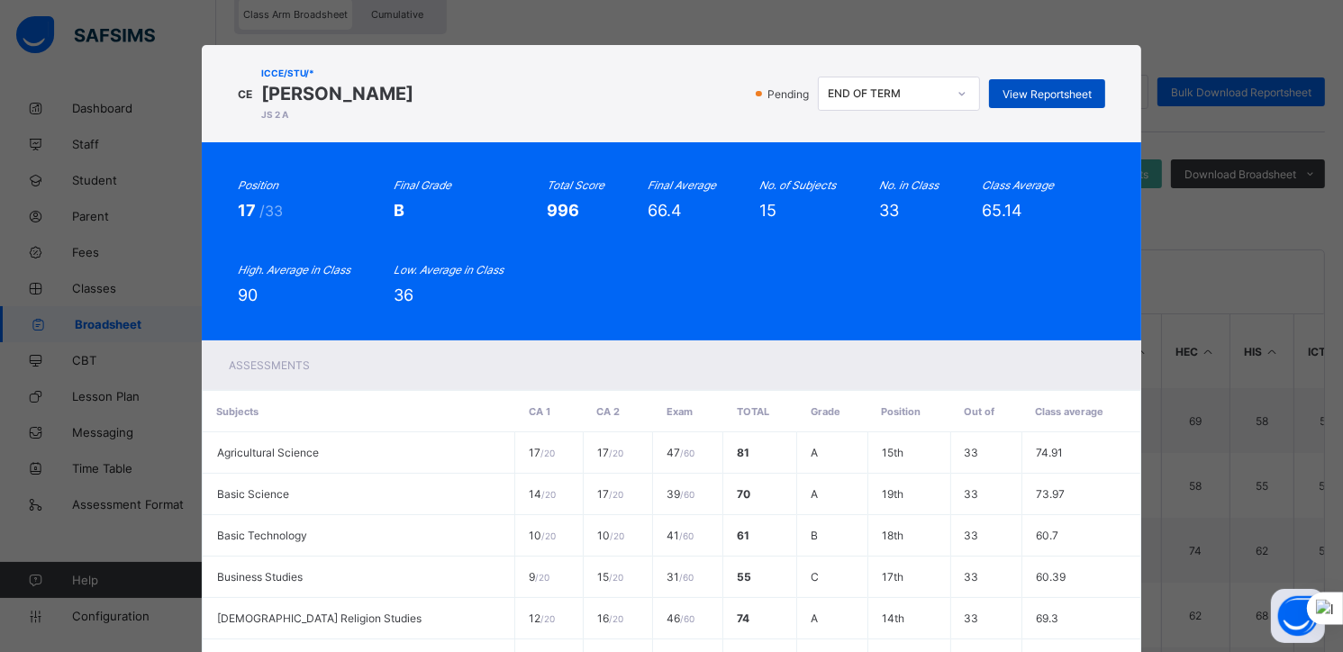
click at [1042, 96] on span "View Reportsheet" at bounding box center [1047, 94] width 89 height 14
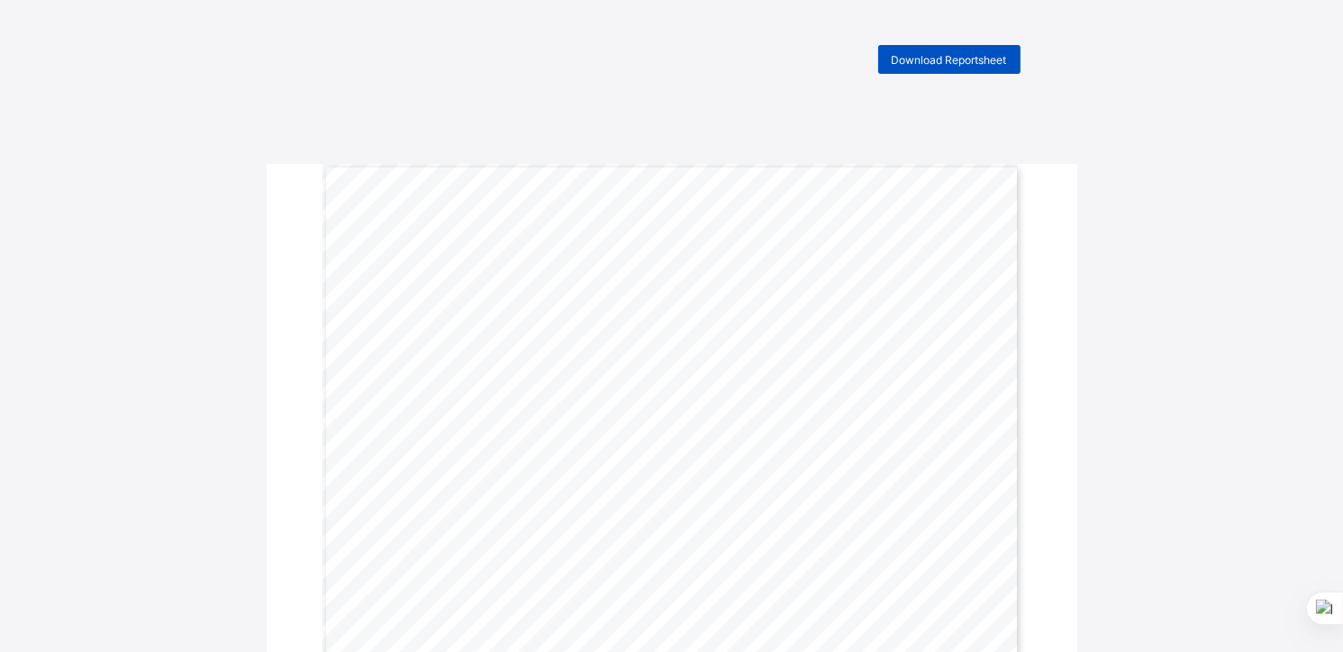
click at [951, 58] on span "Download Reportsheet" at bounding box center [949, 60] width 115 height 14
